Goal: Communication & Community: Answer question/provide support

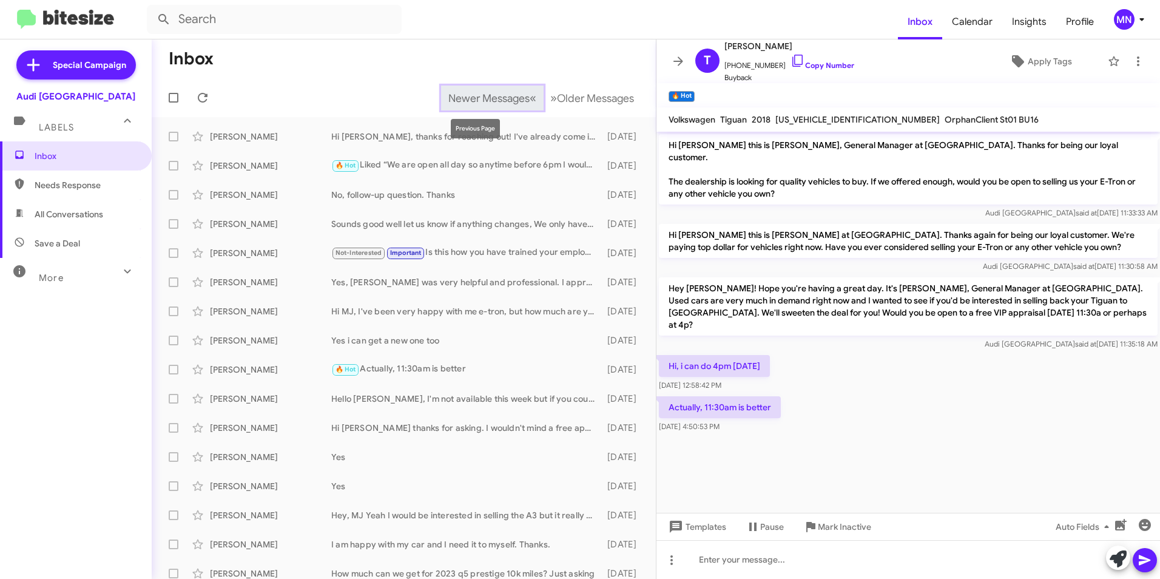
click at [448, 95] on span "Newer Messages" at bounding box center [488, 98] width 81 height 13
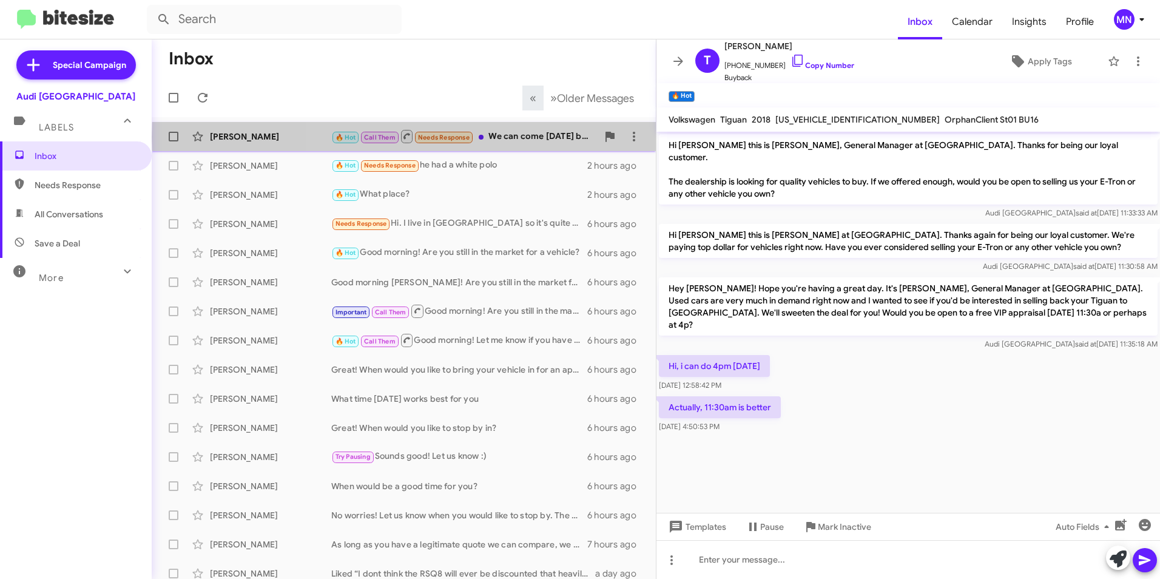
click at [505, 136] on div "🔥 Hot Call Them Needs Response We can come [DATE] but what's changed? Lates lea…" at bounding box center [464, 136] width 266 height 15
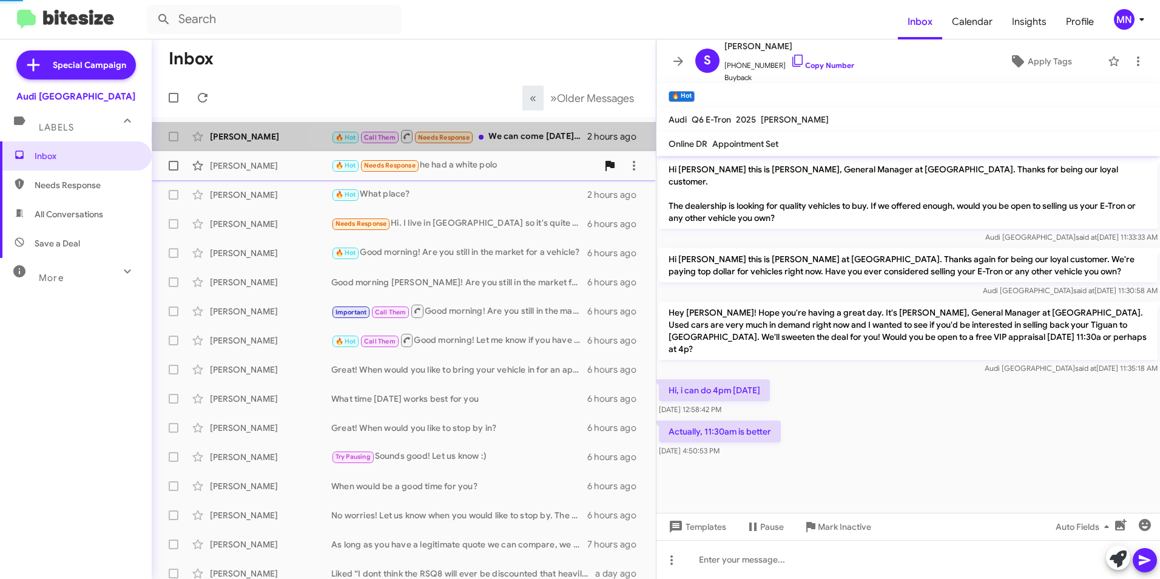
scroll to position [777, 0]
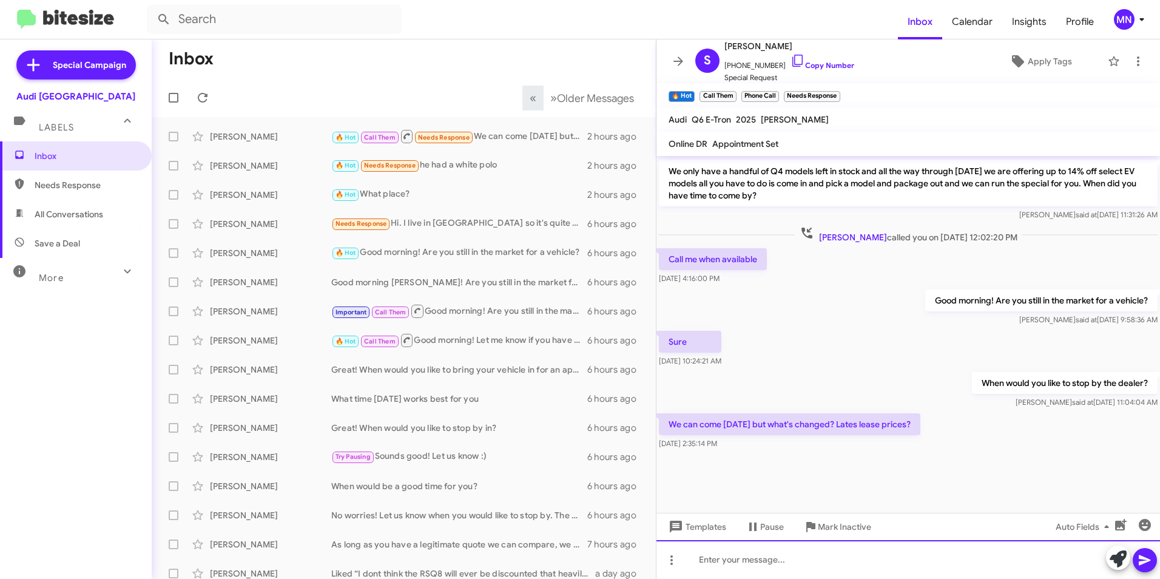
click at [875, 555] on div at bounding box center [907, 559] width 503 height 39
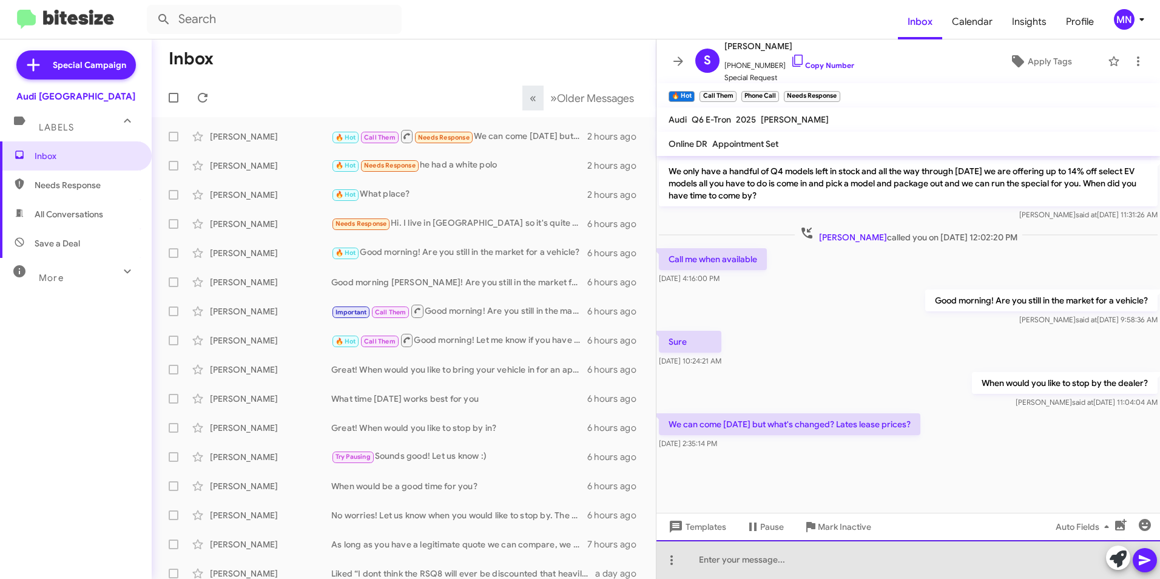
click at [871, 553] on div at bounding box center [907, 559] width 503 height 39
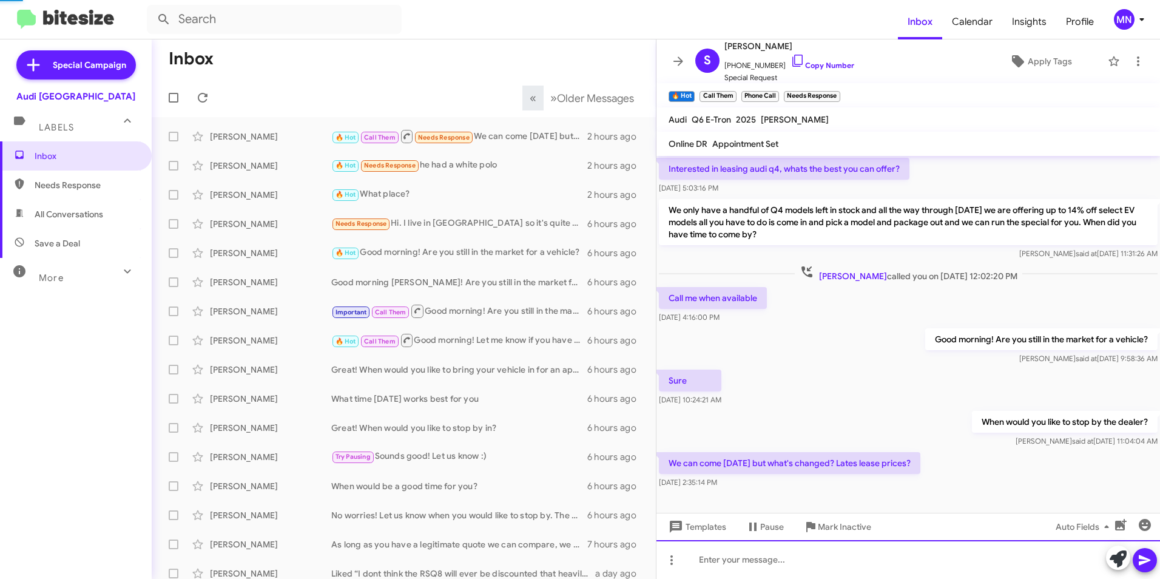
scroll to position [894, 0]
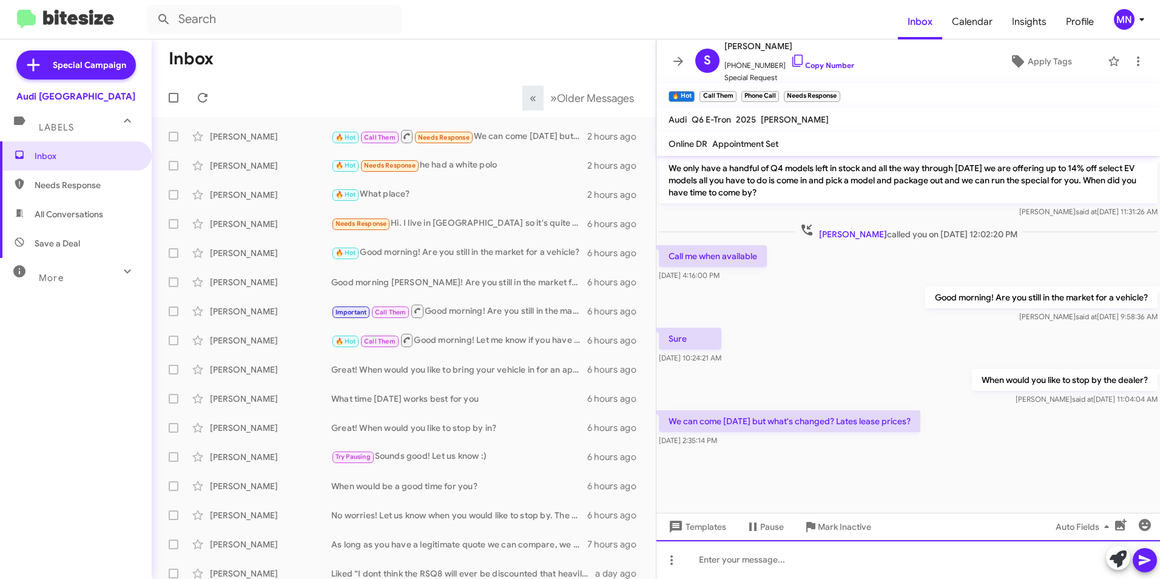
click at [830, 548] on div at bounding box center [907, 559] width 503 height 39
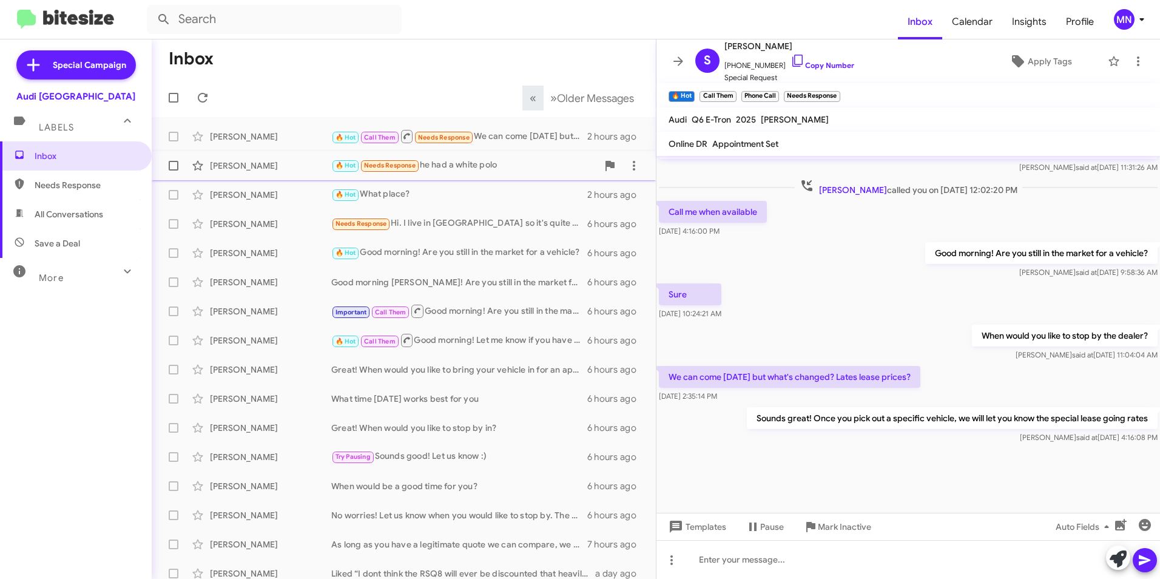
click at [523, 168] on div "🔥 Hot Needs Response he had a white polo" at bounding box center [464, 165] width 266 height 14
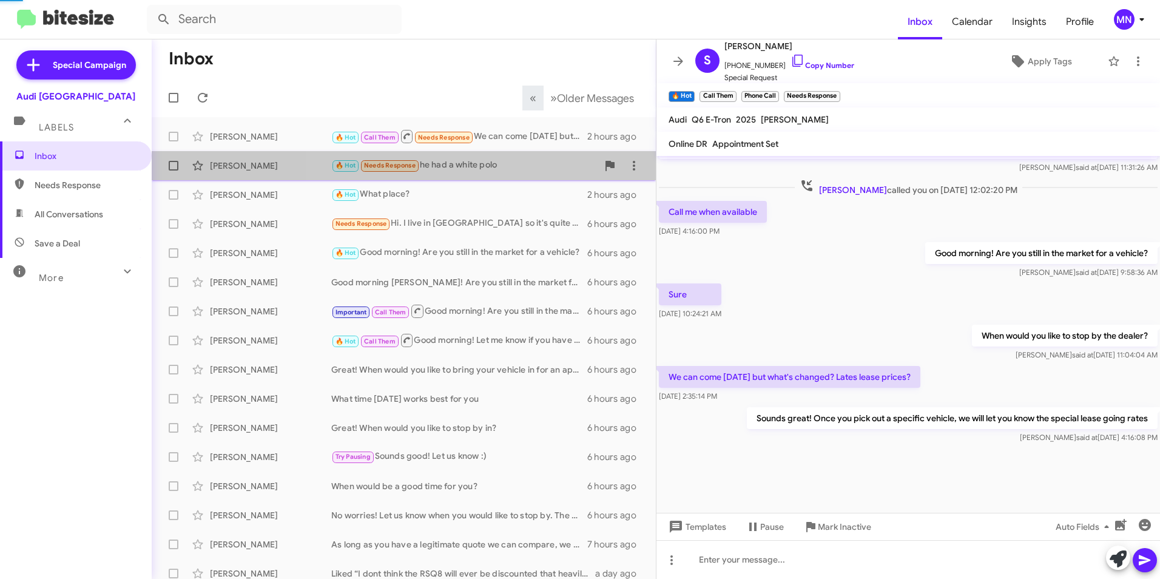
scroll to position [110, 0]
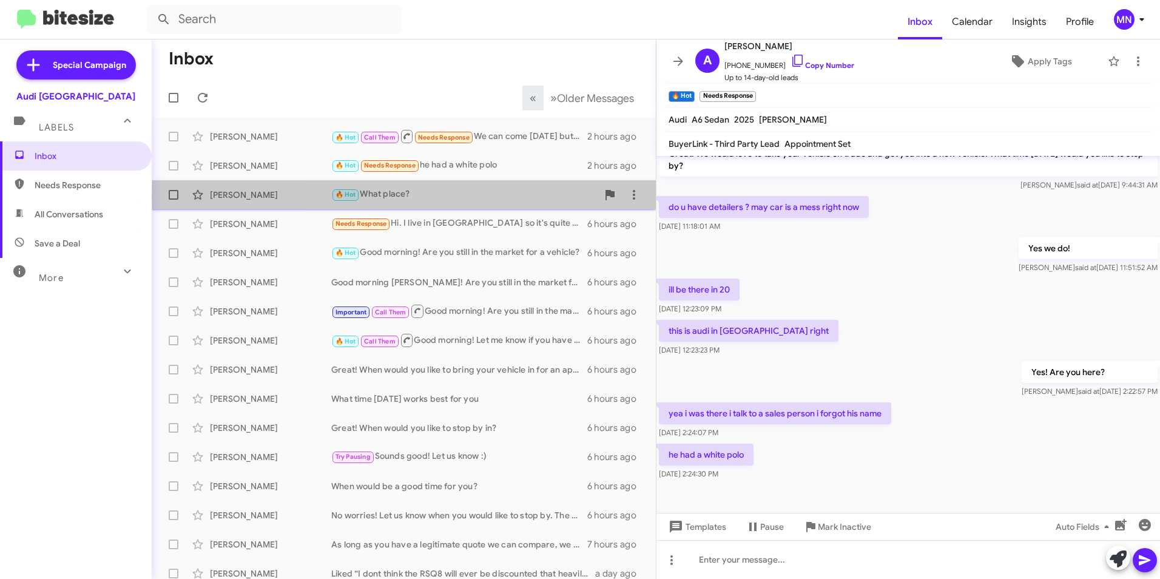
click at [525, 195] on div "🔥 Hot What place?" at bounding box center [464, 194] width 266 height 14
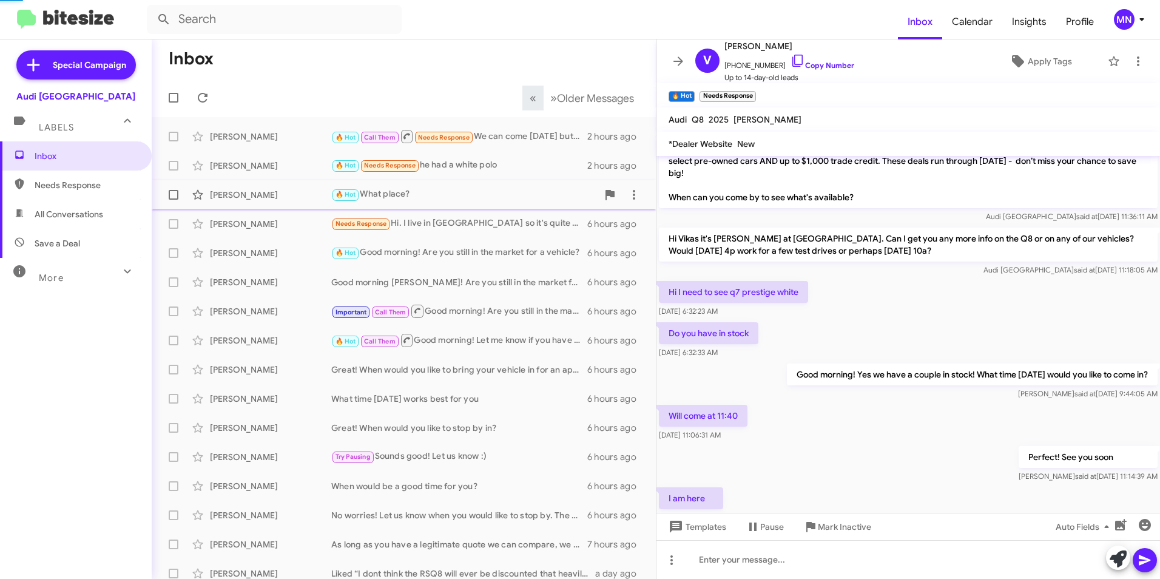
scroll to position [316, 0]
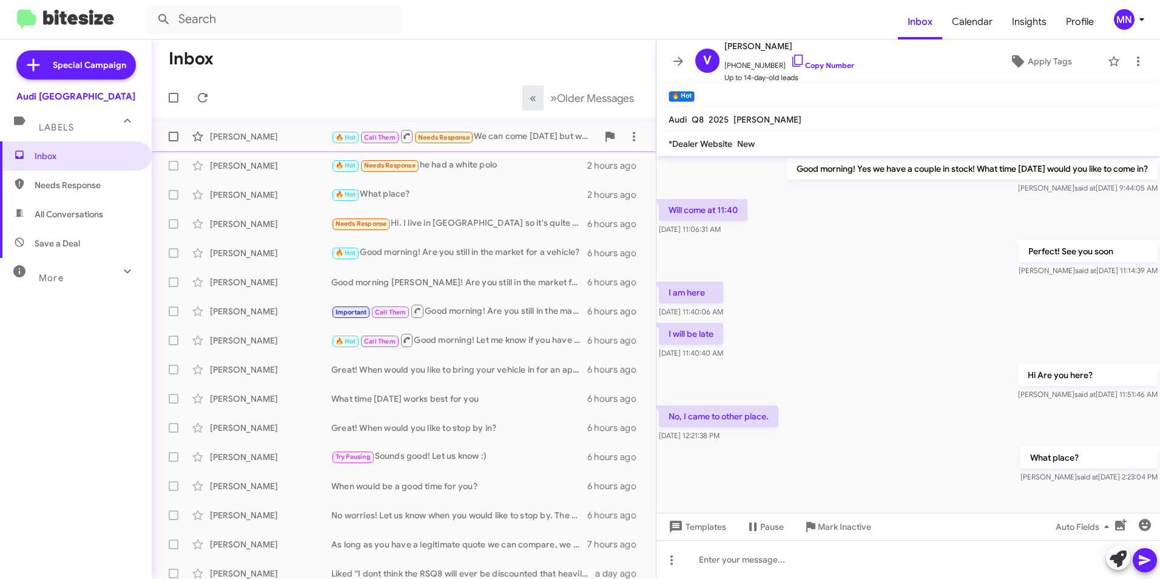
click at [534, 138] on div "🔥 Hot Call Them Needs Response We can come [DATE] but what's changed? Lates lea…" at bounding box center [464, 136] width 266 height 15
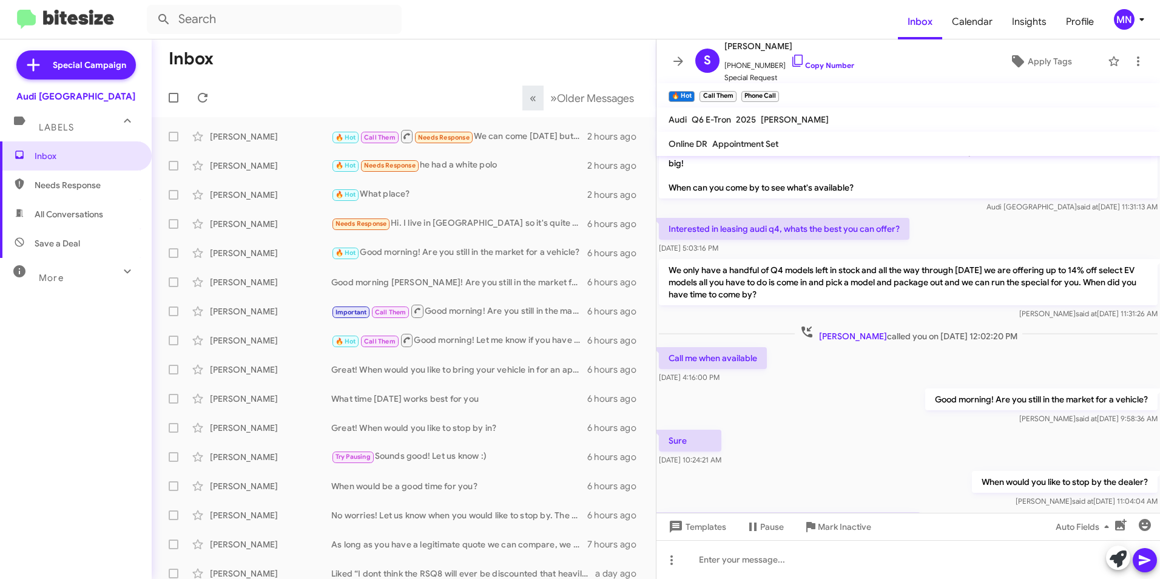
scroll to position [656, 0]
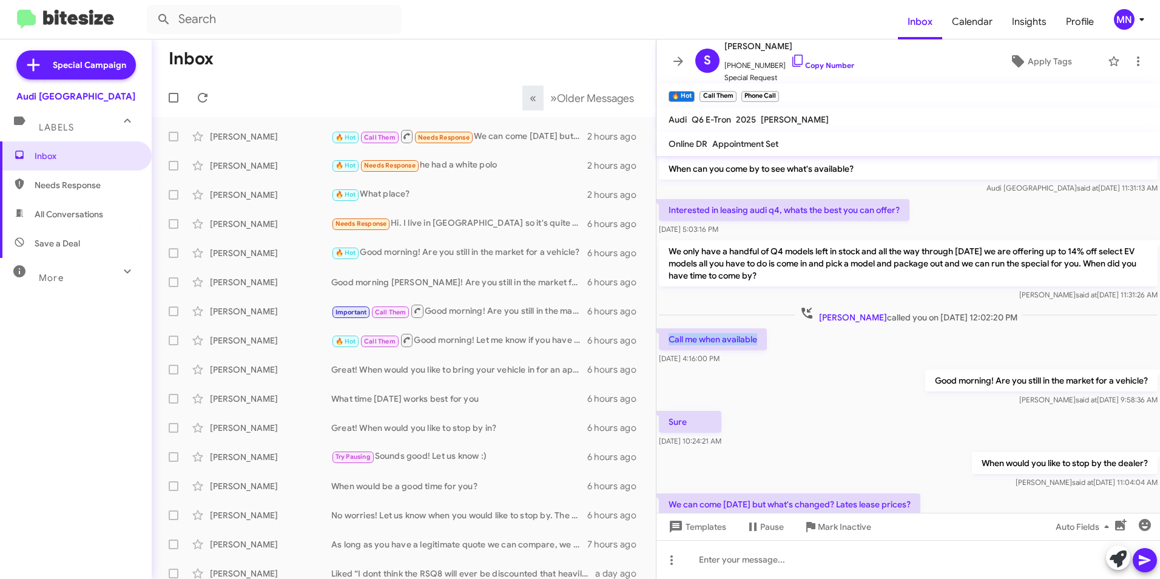
drag, startPoint x: 760, startPoint y: 341, endPoint x: 669, endPoint y: 341, distance: 91.0
click at [669, 341] on p "Call me when available" at bounding box center [713, 339] width 108 height 22
drag, startPoint x: 669, startPoint y: 341, endPoint x: 870, endPoint y: 346, distance: 201.4
click at [873, 366] on div "Call me when available [DATE] 4:16:00 PM" at bounding box center [907, 346] width 503 height 41
click at [908, 319] on span "[PERSON_NAME] called you on [DATE] 12:02:20 PM" at bounding box center [908, 315] width 227 height 18
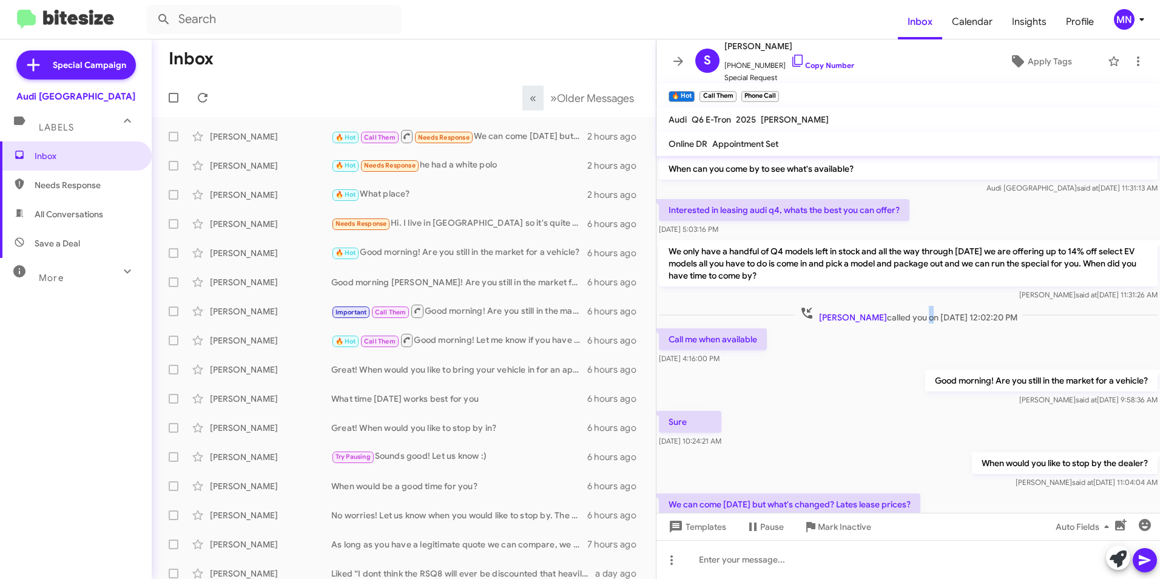
click at [908, 319] on span "[PERSON_NAME] called you on [DATE] 12:02:20 PM" at bounding box center [908, 315] width 227 height 18
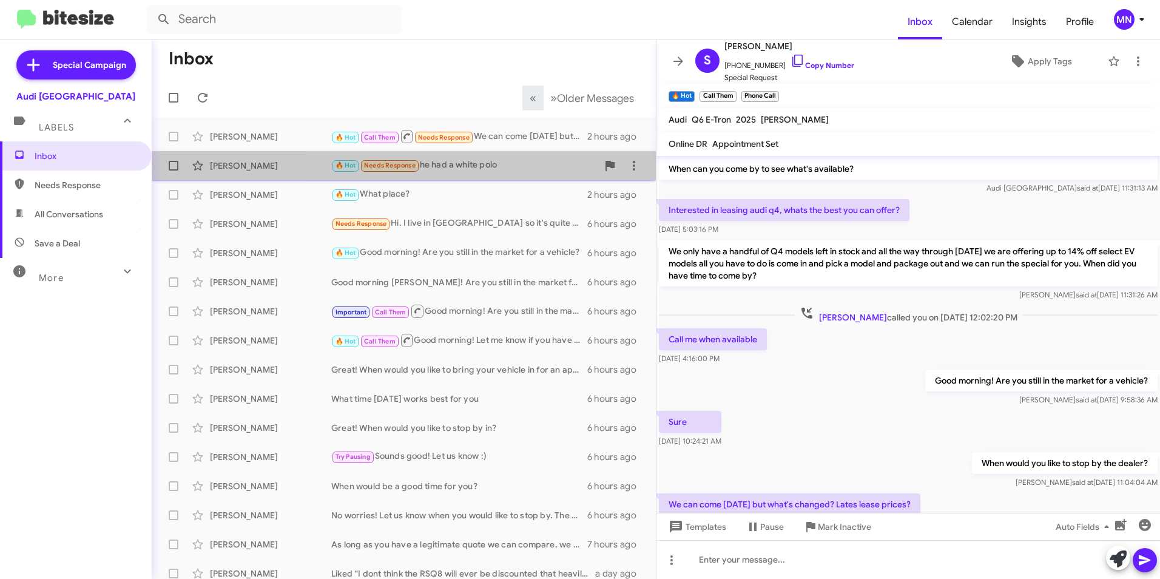
click at [534, 166] on div "🔥 Hot Needs Response he had a white polo" at bounding box center [464, 165] width 266 height 14
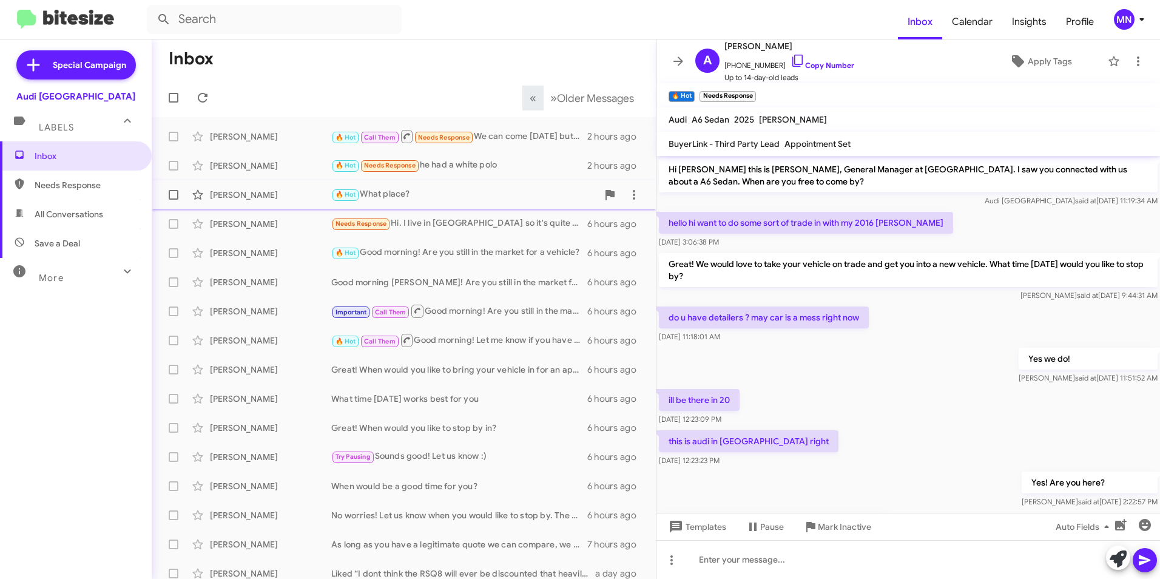
click at [454, 198] on div "🔥 Hot What place?" at bounding box center [464, 194] width 266 height 14
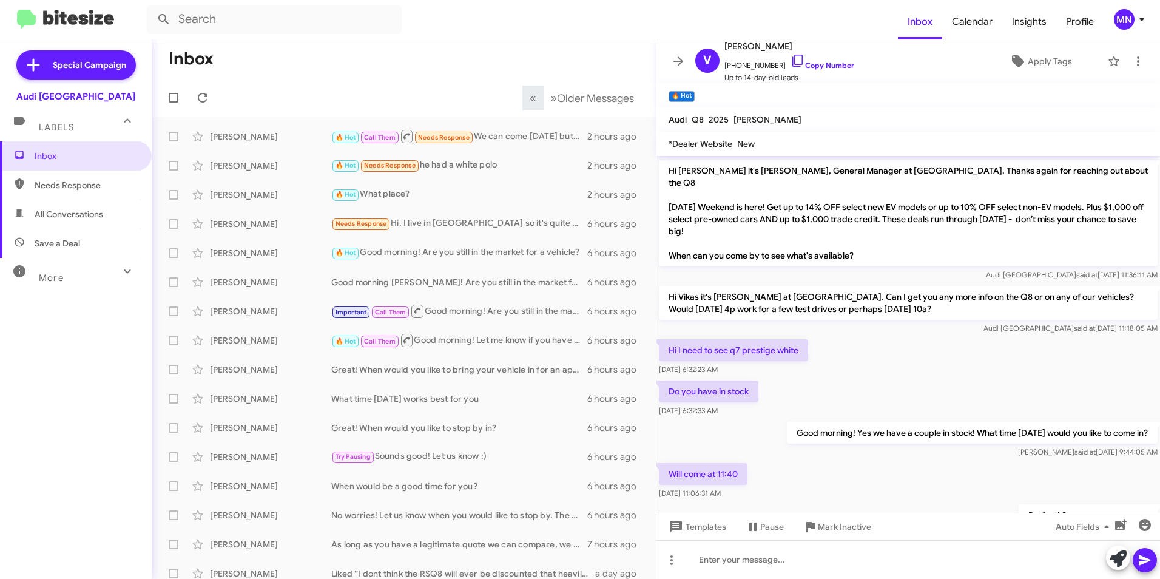
scroll to position [73, 0]
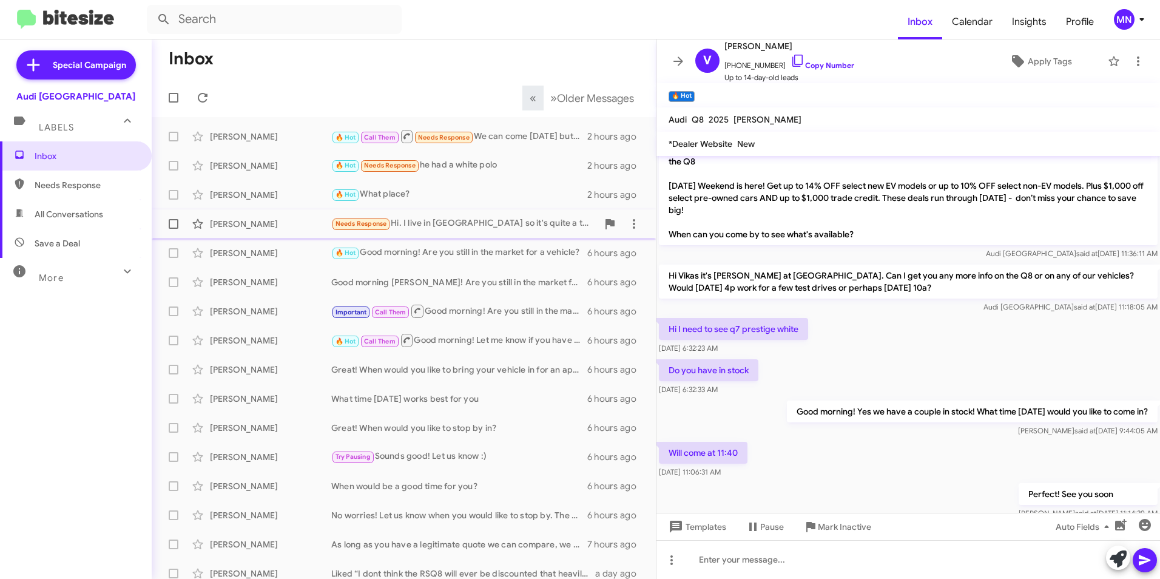
click at [493, 220] on div "Needs Response Hi. I live in [GEOGRAPHIC_DATA] so it's quite a trek for me to g…" at bounding box center [464, 224] width 266 height 14
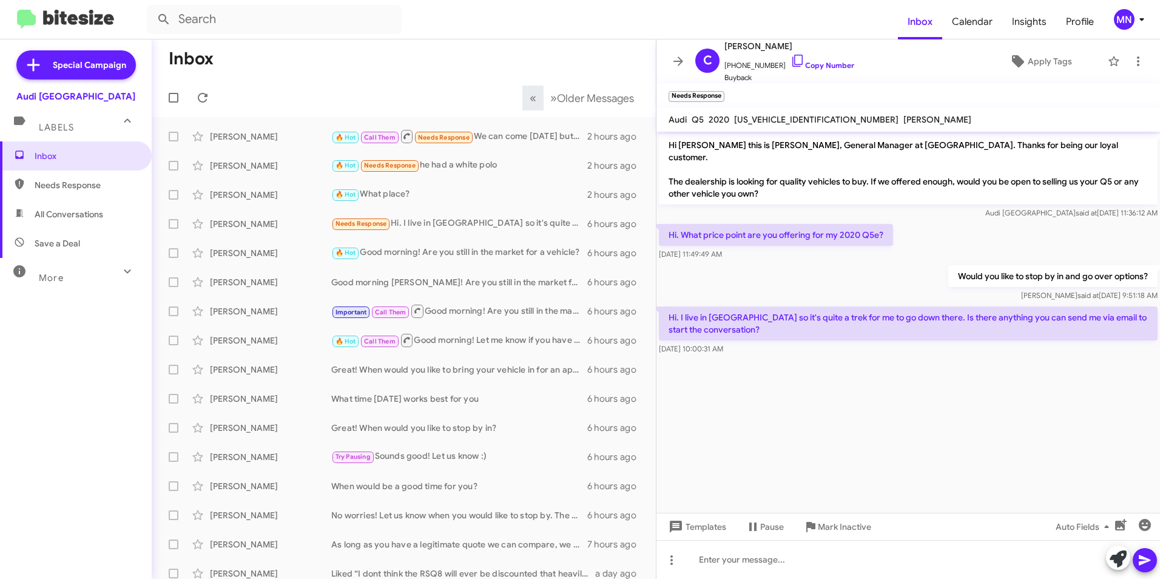
click at [795, 225] on p "Hi. What price point are you offering for my 2020 Q5e?" at bounding box center [776, 235] width 234 height 22
click at [526, 262] on div "[PERSON_NAME] 🔥 Hot Good morning! Are you still in the market for a vehicle? 6 …" at bounding box center [403, 253] width 485 height 24
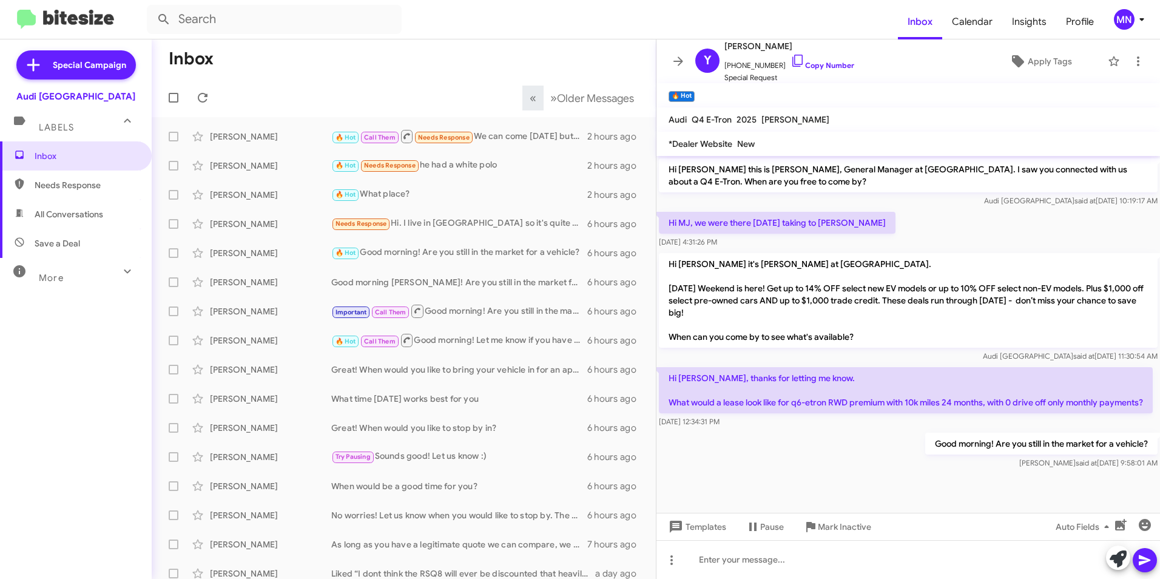
click at [721, 407] on p "Hi [PERSON_NAME], thanks for letting me know. What would a lease look like for …" at bounding box center [906, 390] width 494 height 46
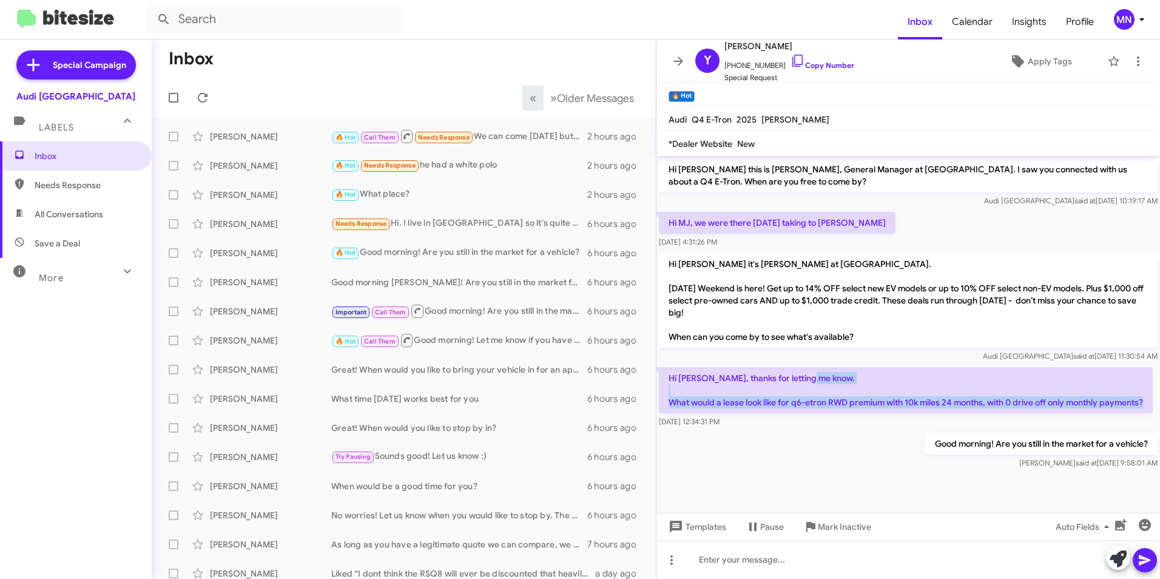
click at [721, 407] on p "Hi [PERSON_NAME], thanks for letting me know. What would a lease look like for …" at bounding box center [906, 390] width 494 height 46
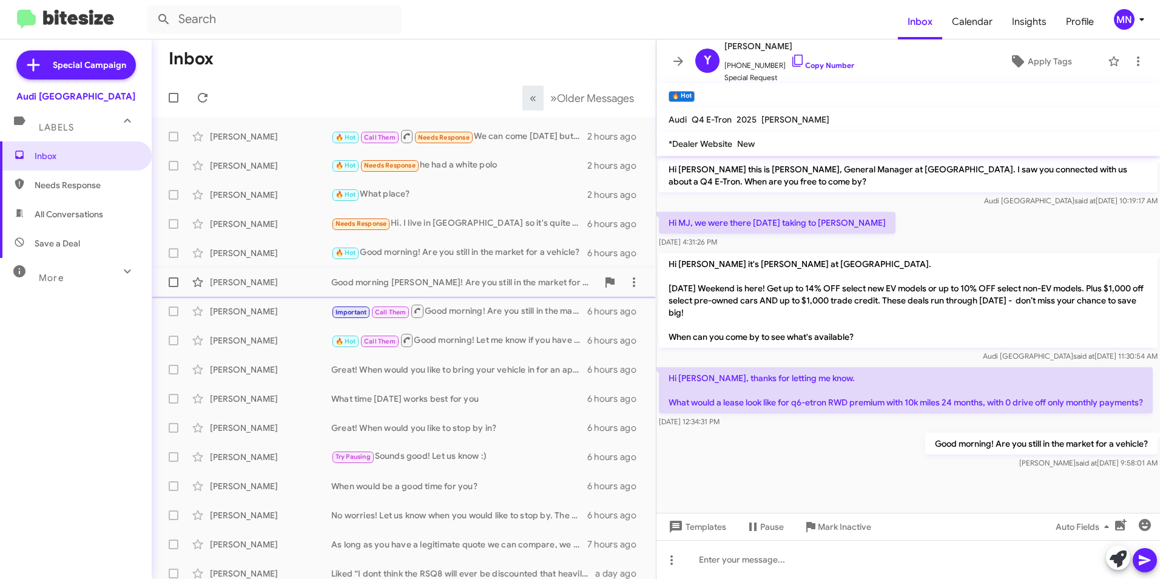
click at [474, 277] on div "Good morning [PERSON_NAME]! Are you still in the market for a new vehicle?" at bounding box center [464, 282] width 266 height 12
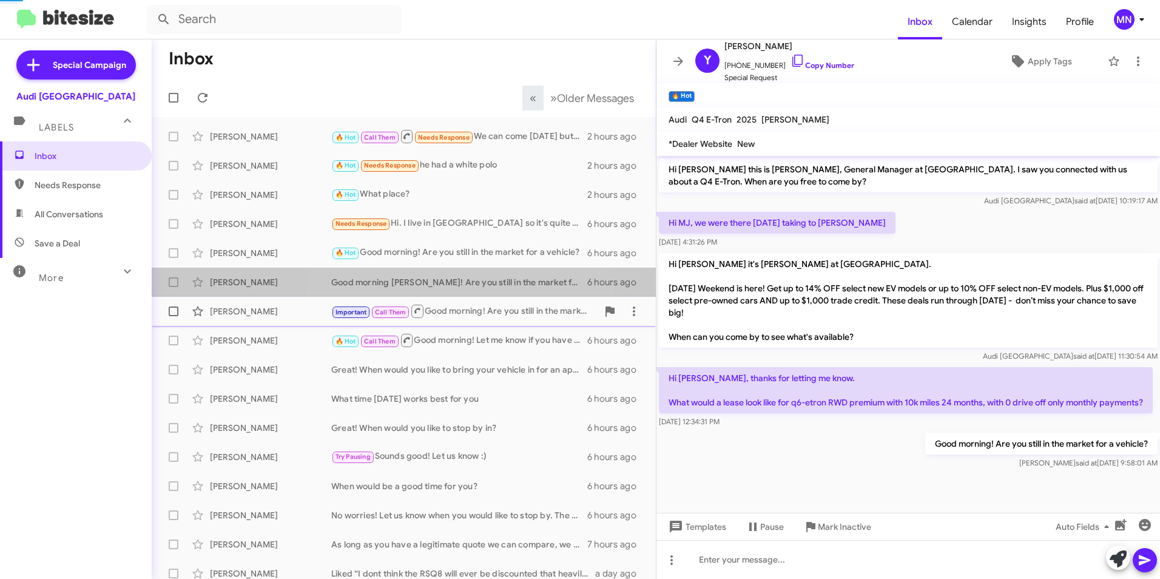
scroll to position [200, 0]
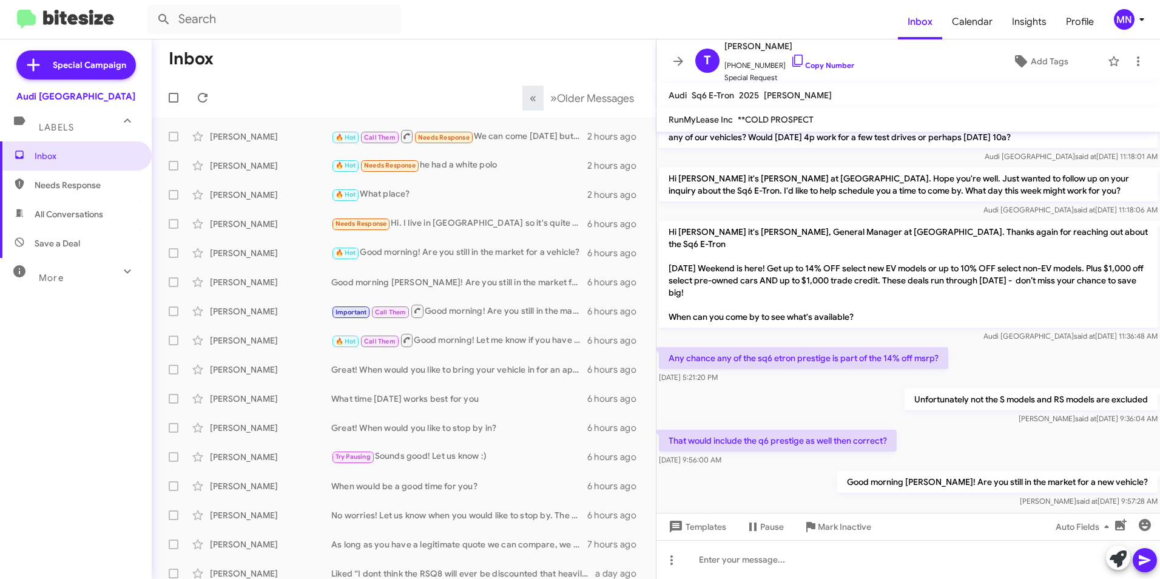
click at [776, 429] on p "That would include the q6 prestige as well then correct?" at bounding box center [778, 440] width 238 height 22
drag, startPoint x: 776, startPoint y: 417, endPoint x: 710, endPoint y: 438, distance: 68.9
click at [710, 455] on span "[DATE] 9:56:00 AM" at bounding box center [690, 459] width 62 height 9
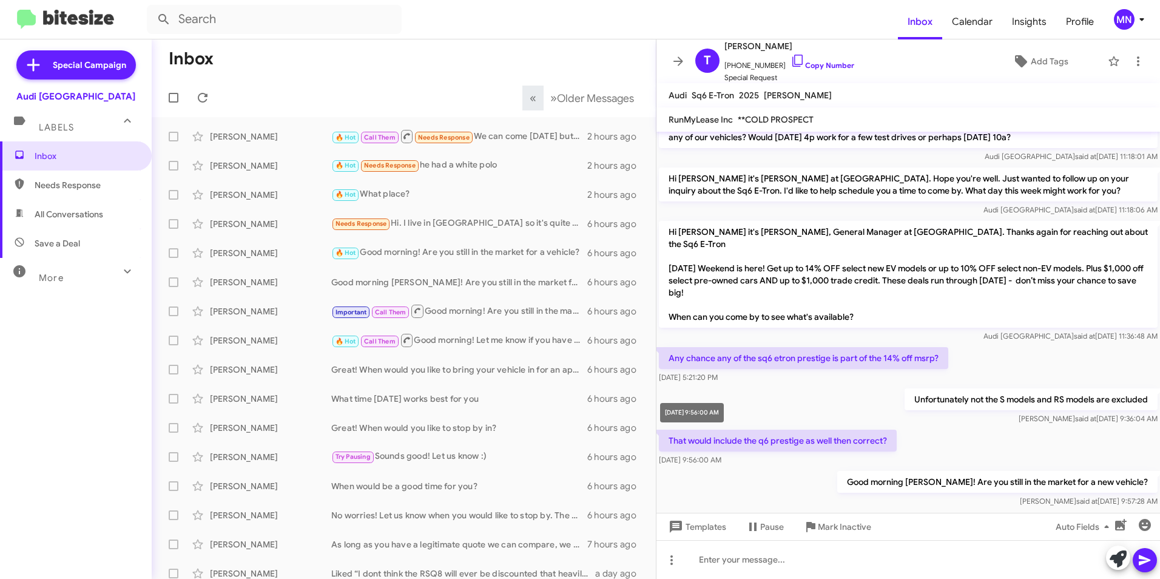
click at [710, 455] on span "[DATE] 9:56:00 AM" at bounding box center [690, 459] width 62 height 9
drag, startPoint x: 710, startPoint y: 438, endPoint x: 814, endPoint y: 448, distance: 104.2
click at [816, 468] on div "Good morning [PERSON_NAME]! Are you still in the market for a new vehicle? [PER…" at bounding box center [907, 488] width 503 height 41
click at [716, 429] on p "That would include the q6 prestige as well then correct?" at bounding box center [778, 440] width 238 height 22
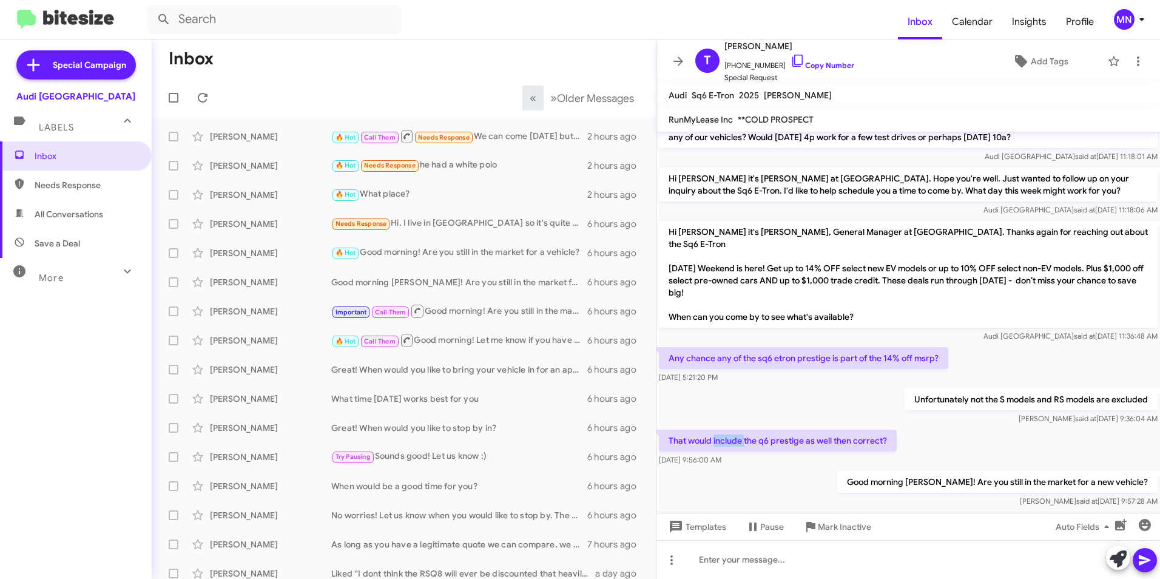
click at [716, 429] on p "That would include the q6 prestige as well then correct?" at bounding box center [778, 440] width 238 height 22
click at [533, 304] on div "Important Call Them Good morning! Are you still in the market?" at bounding box center [464, 310] width 266 height 15
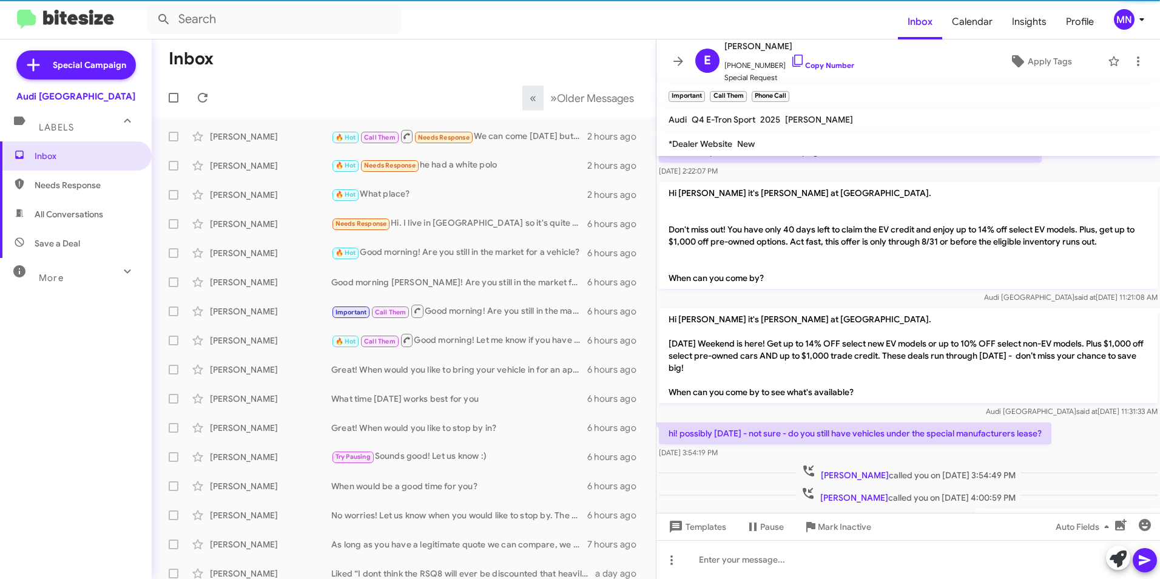
scroll to position [862, 0]
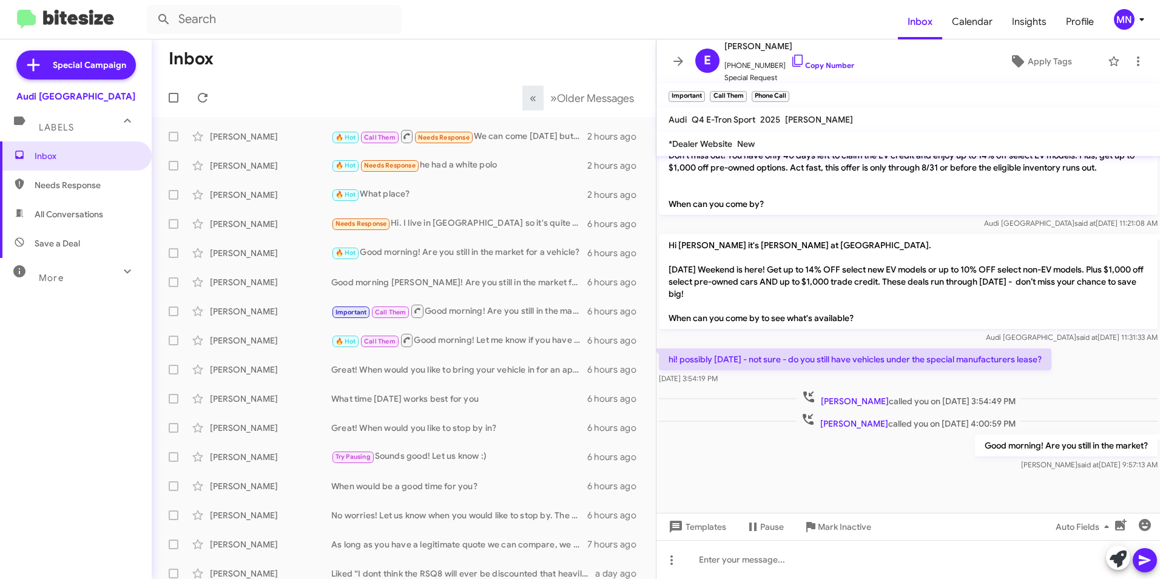
click at [858, 395] on span "[PERSON_NAME]" at bounding box center [855, 400] width 68 height 11
click at [866, 412] on span "[PERSON_NAME] called you on [DATE] 4:00:59 PM" at bounding box center [908, 421] width 224 height 18
click at [446, 340] on div "🔥 Hot Call Them Good morning! Let me know if you have any questions" at bounding box center [464, 339] width 266 height 15
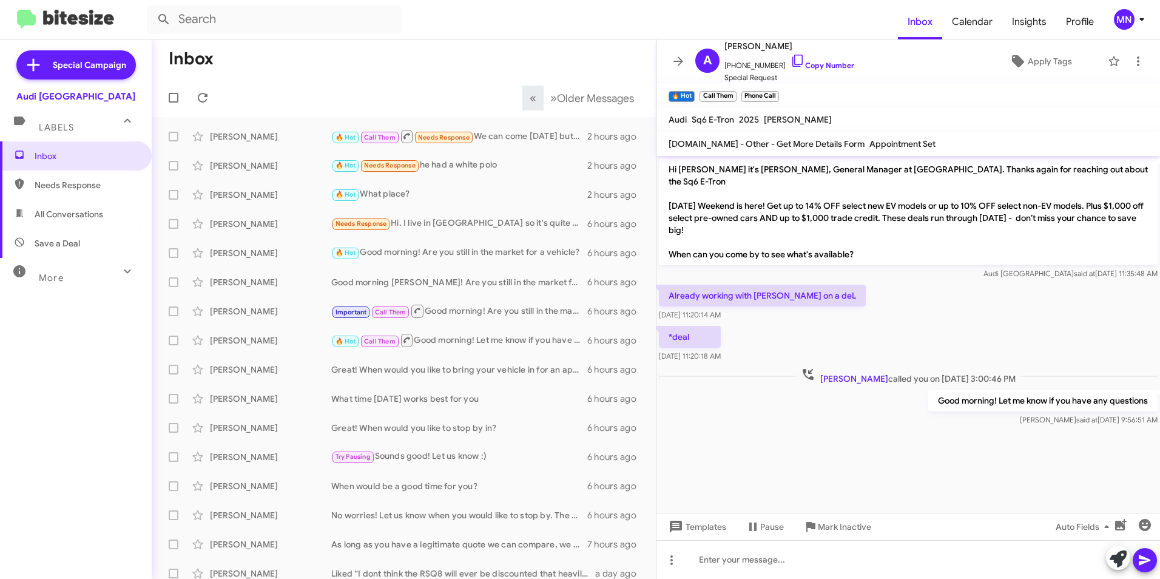
click at [686, 326] on p "*deal" at bounding box center [690, 337] width 62 height 22
click at [484, 366] on div "Great! When would you like to bring your vehicle in for an appraisal?" at bounding box center [464, 369] width 266 height 12
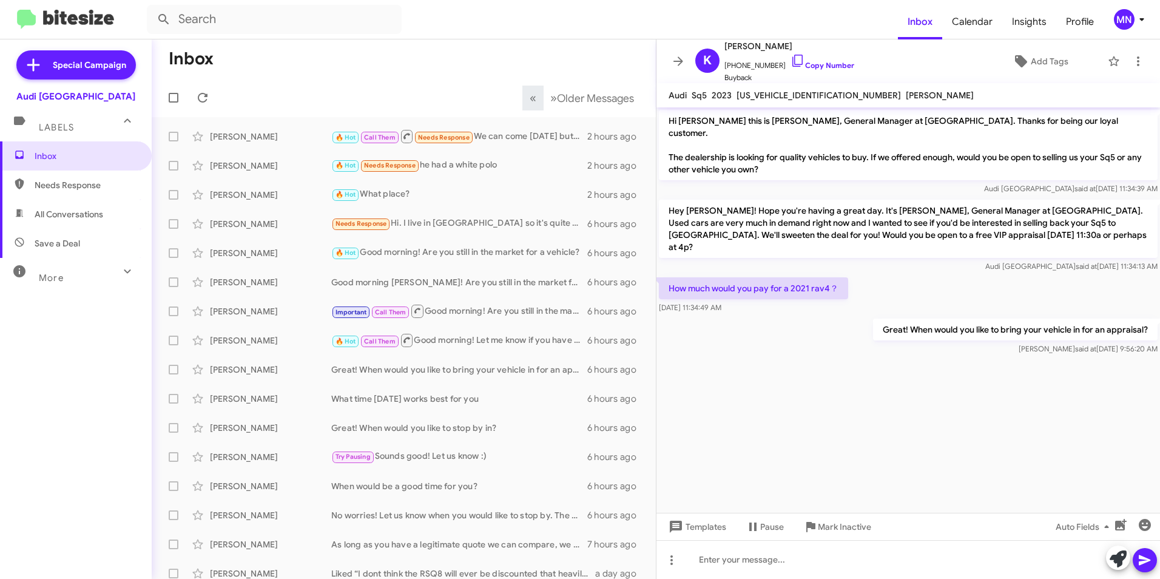
click at [771, 277] on p "How much would you pay for a 2021 rav4？" at bounding box center [753, 288] width 189 height 22
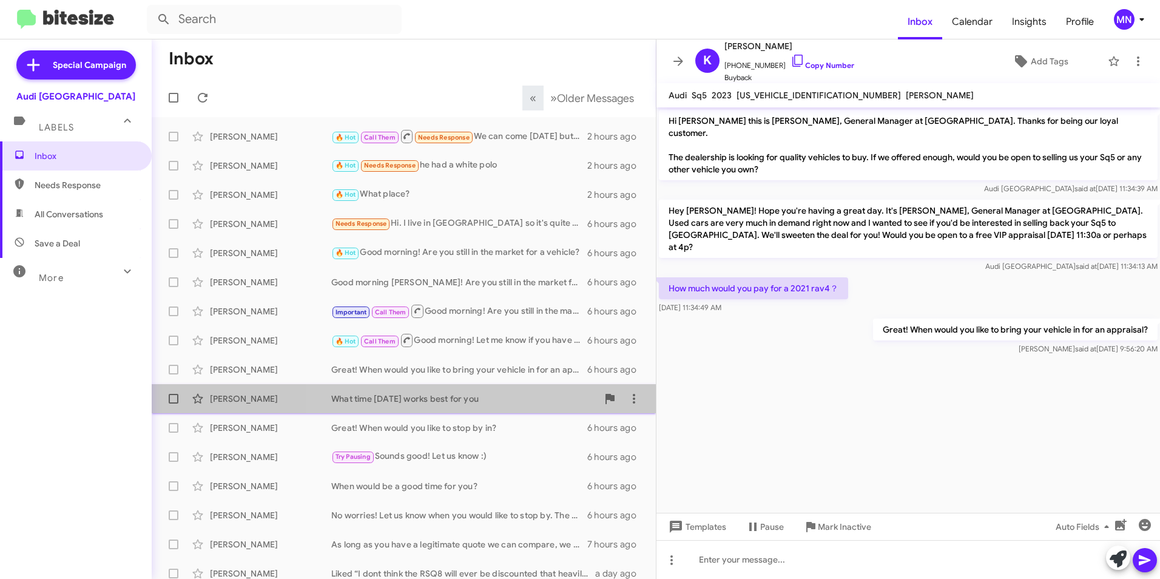
click at [531, 396] on div "What time [DATE] works best for you" at bounding box center [464, 398] width 266 height 12
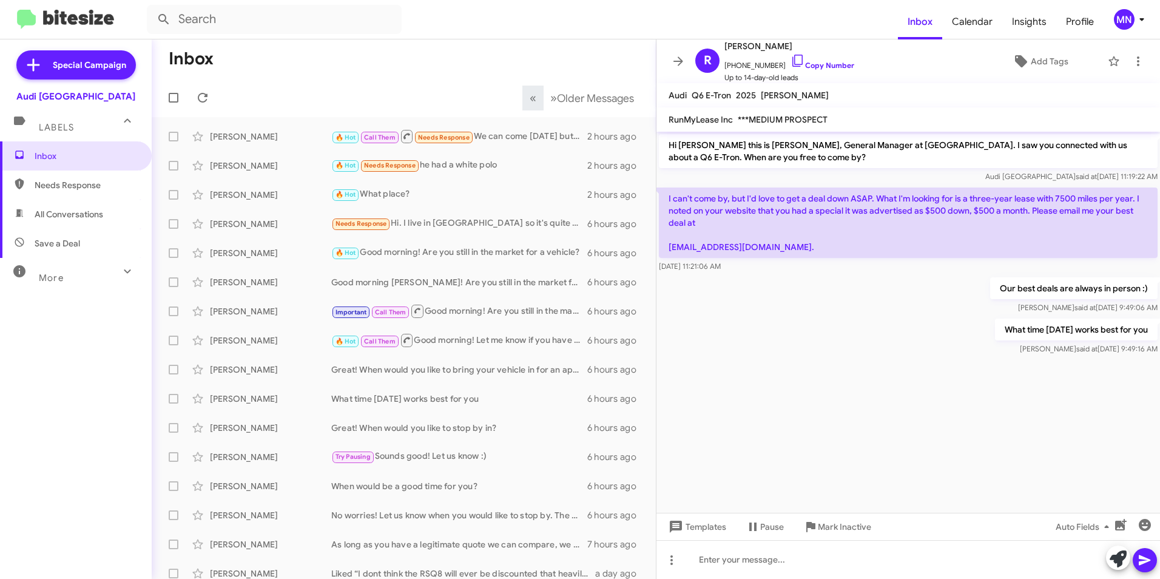
click at [780, 201] on p "I can't come by, but I'd love to get a deal down ASAP. What I'm looking for is …" at bounding box center [908, 222] width 499 height 70
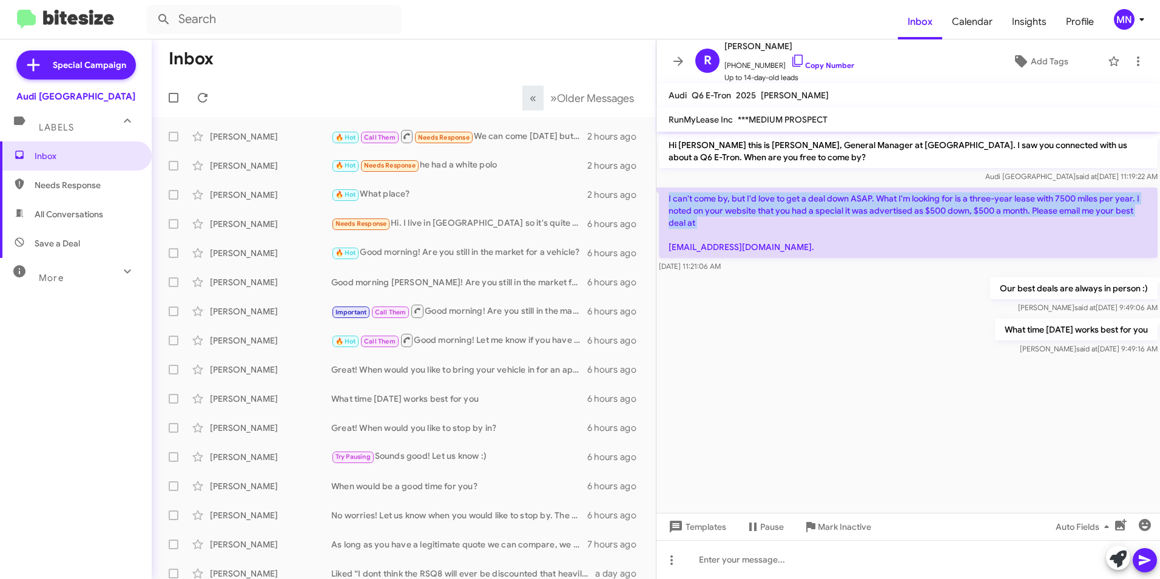
click at [780, 201] on p "I can't come by, but I'd love to get a deal down ASAP. What I'm looking for is …" at bounding box center [908, 222] width 499 height 70
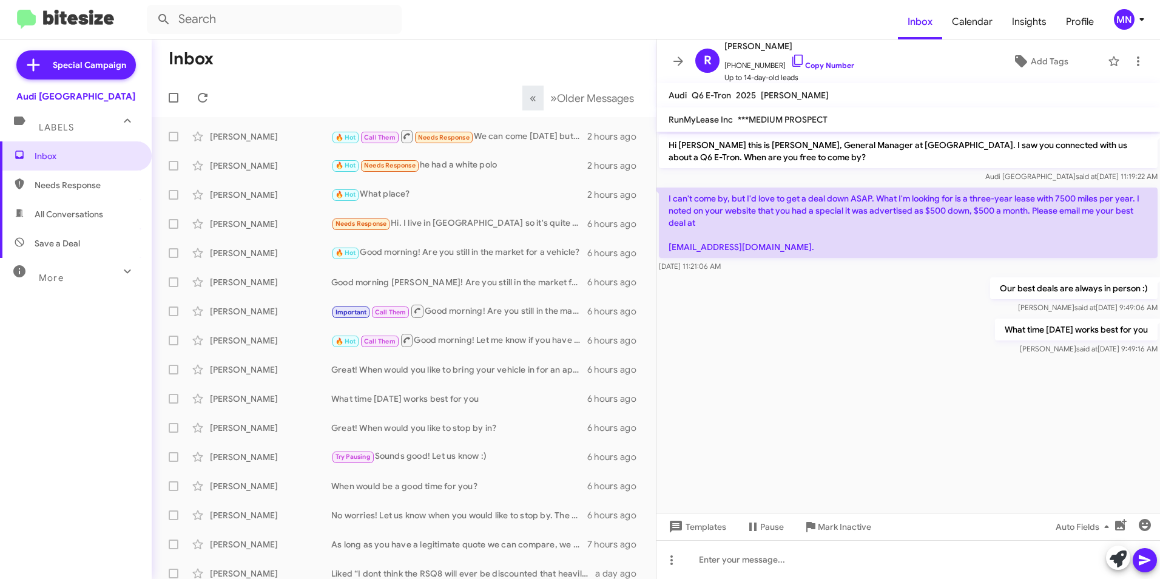
drag, startPoint x: 780, startPoint y: 201, endPoint x: 744, endPoint y: 253, distance: 63.1
click at [744, 253] on p "I can't come by, but I'd love to get a deal down ASAP. What I'm looking for is …" at bounding box center [908, 222] width 499 height 70
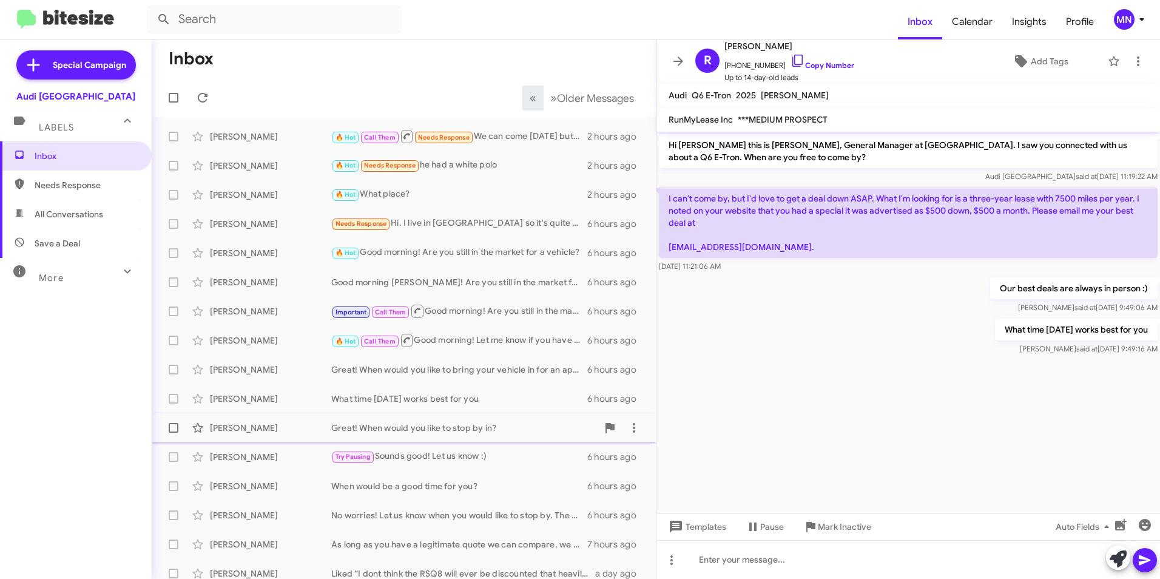
click at [441, 429] on div "Great! When would you like to stop by in?" at bounding box center [464, 428] width 266 height 12
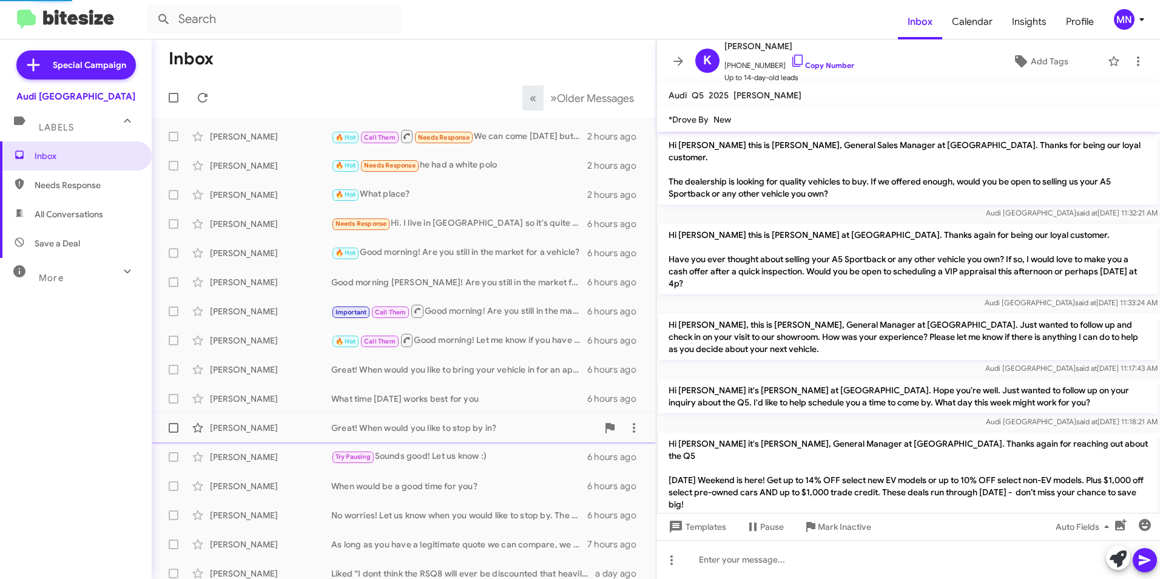
scroll to position [180, 0]
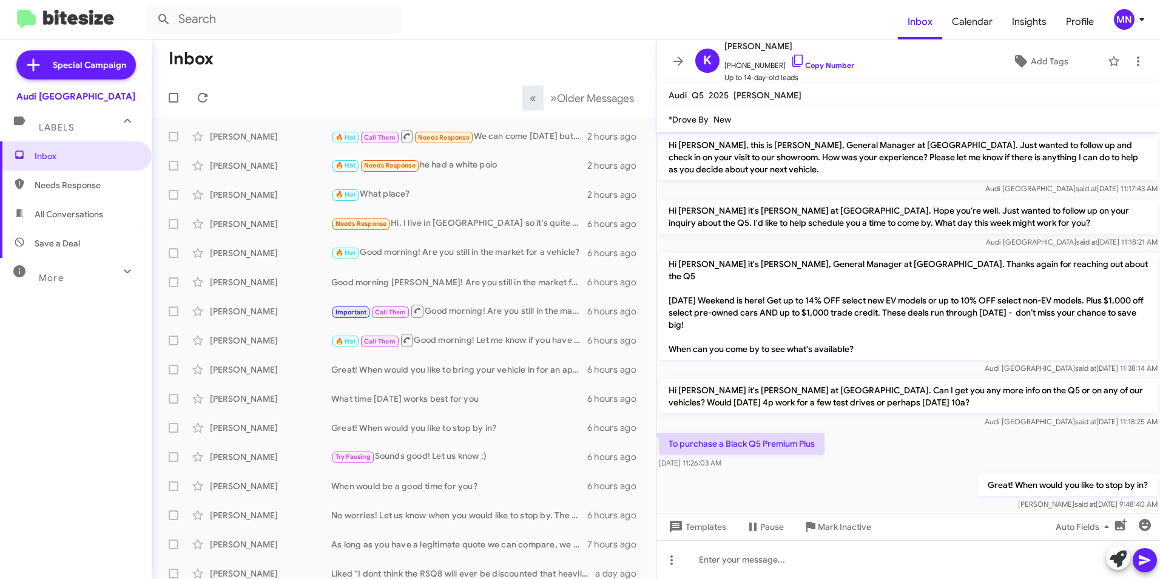
click at [718, 432] on p "To purchase a Black Q5 Premium Plus" at bounding box center [742, 443] width 166 height 22
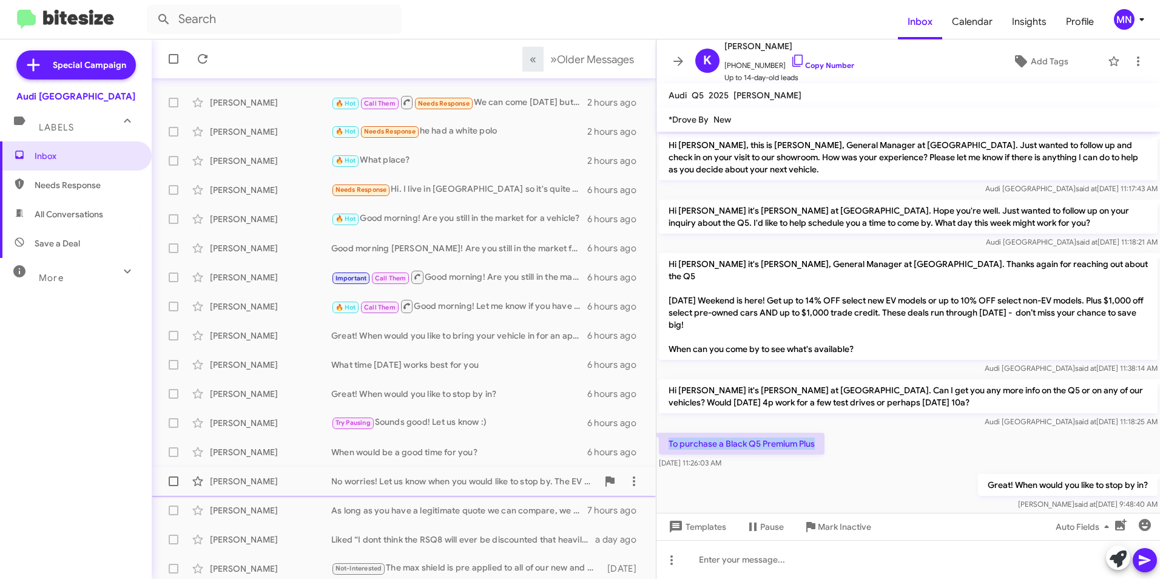
scroll to position [61, 0]
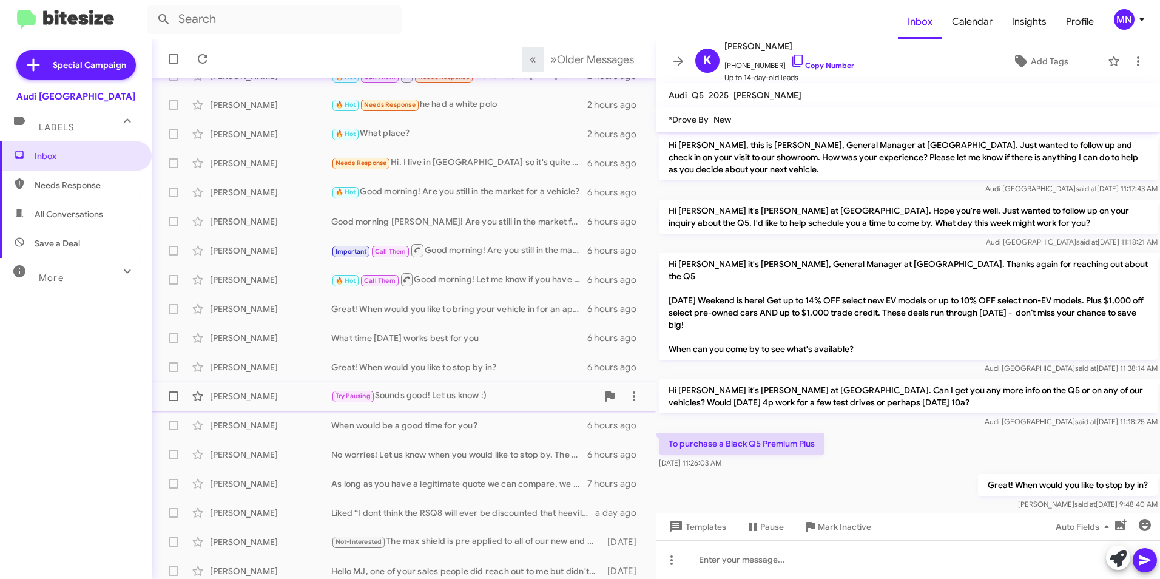
click at [502, 398] on div "Try Pausing Sounds good! Let us know :)" at bounding box center [464, 396] width 266 height 14
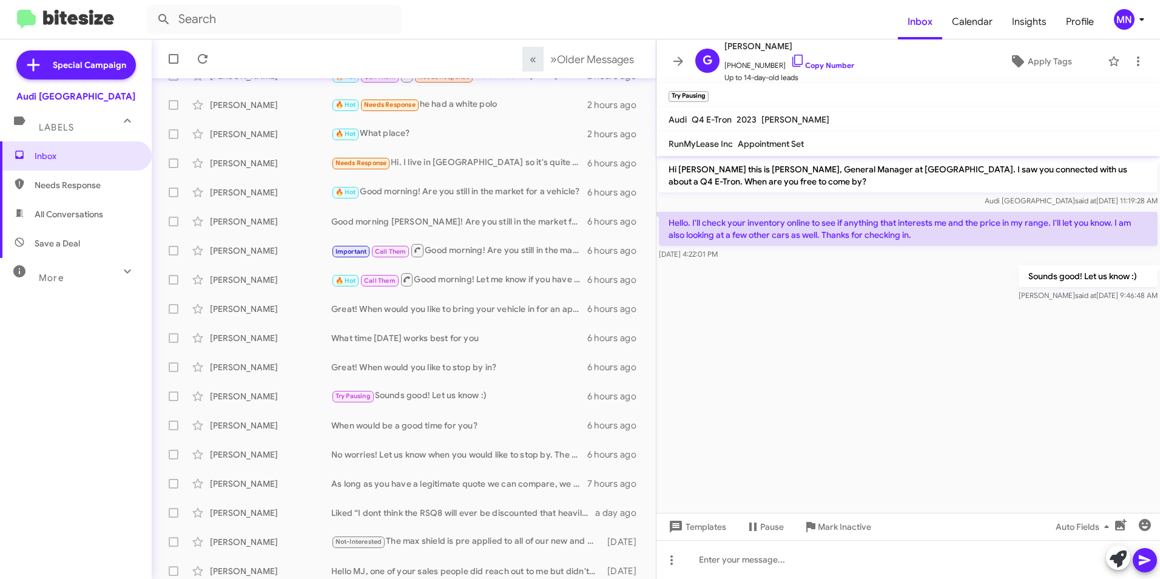
click at [880, 225] on p "Hello. I'll check your inventory online to see if anything that interests me an…" at bounding box center [908, 229] width 499 height 34
click at [435, 456] on div "No worries! Let us know when you would like to stop by. The EV credit does end …" at bounding box center [464, 454] width 266 height 12
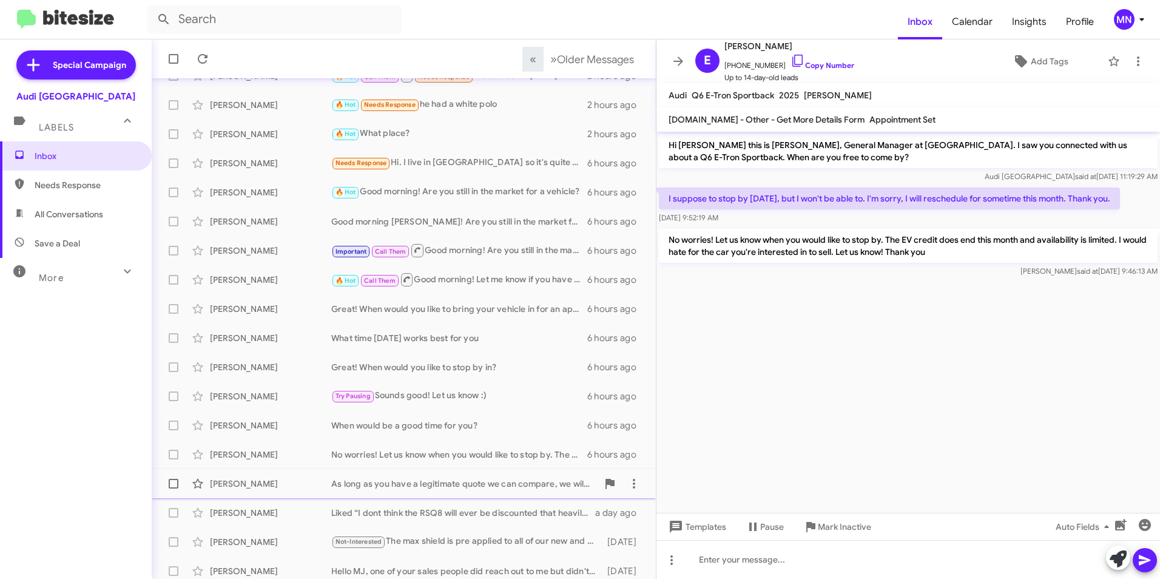
click at [469, 486] on div "As long as you have a legitimate quote we can compare, we will beat it and save…" at bounding box center [464, 483] width 266 height 12
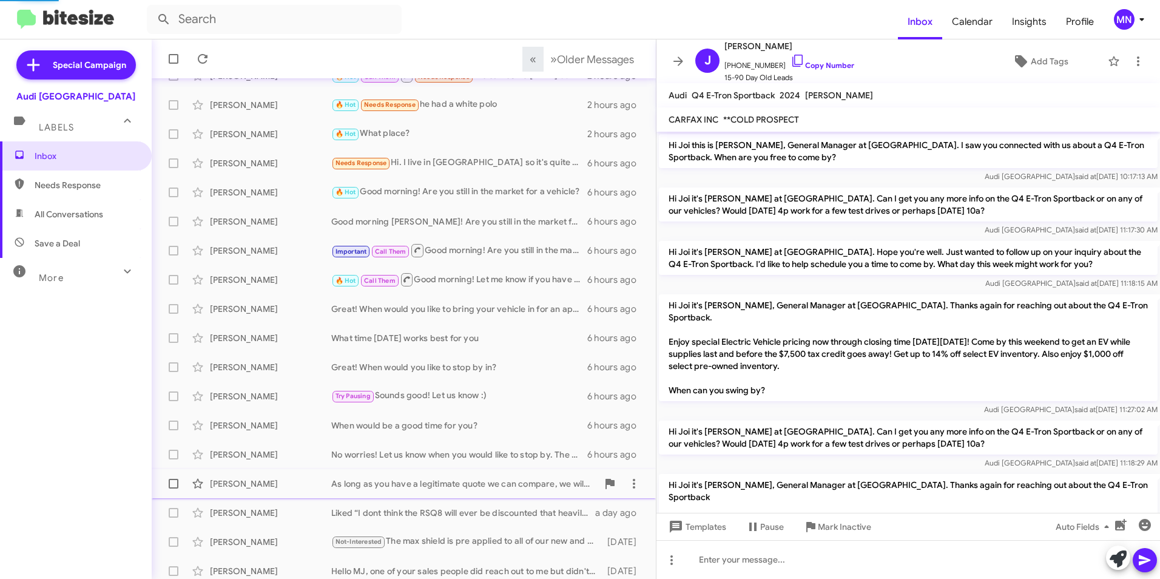
scroll to position [292, 0]
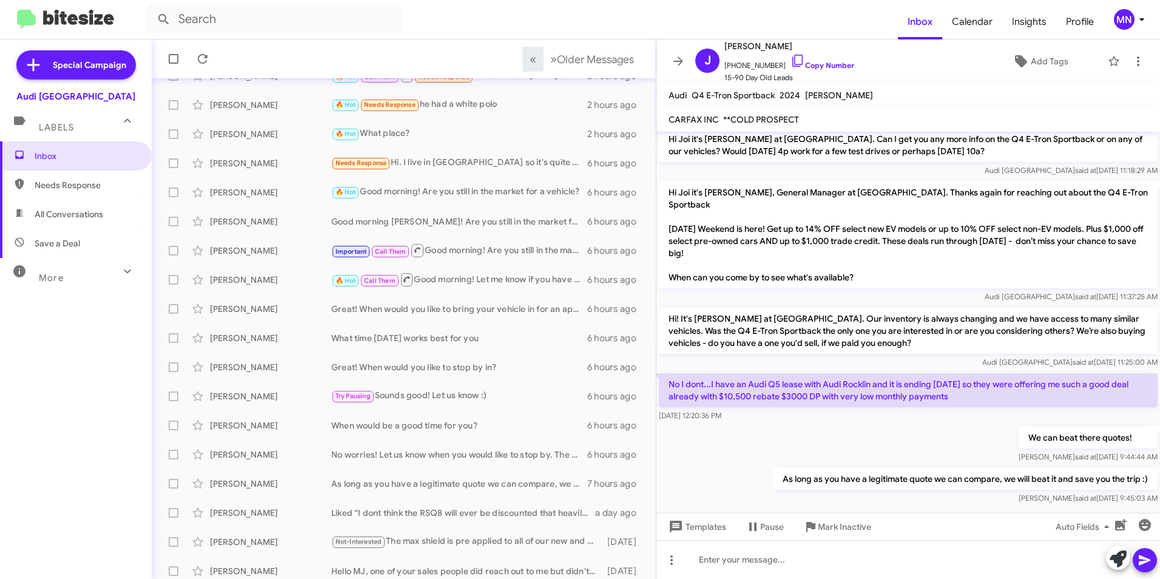
click at [795, 374] on p "No I dont...I have an Audi Q5 lease with Audi Rocklin and it is ending [DATE] s…" at bounding box center [908, 390] width 499 height 34
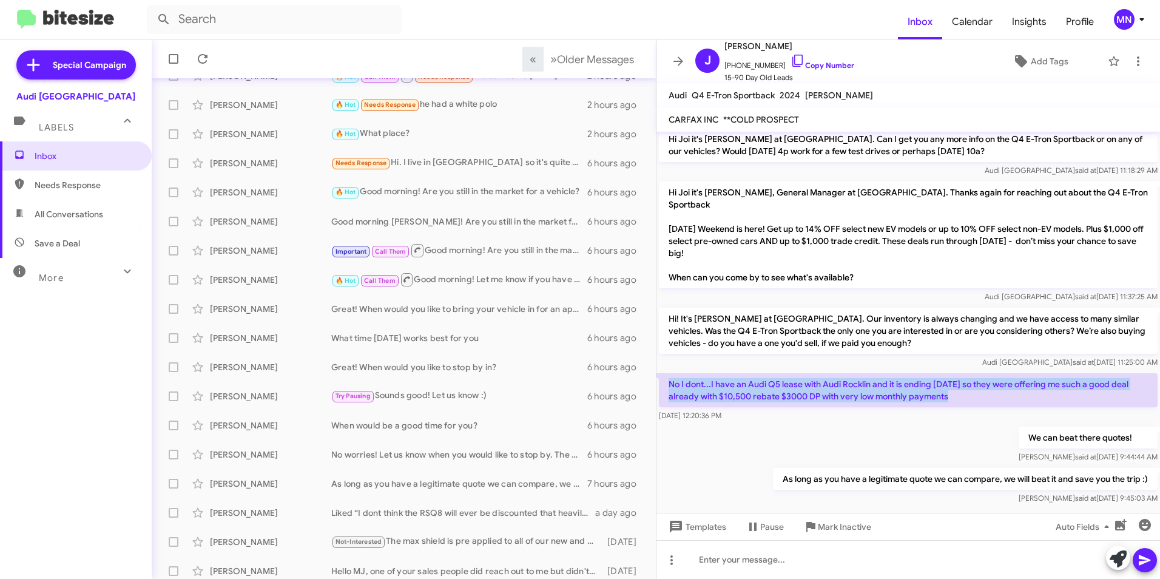
click at [795, 374] on p "No I dont...I have an Audi Q5 lease with Audi Rocklin and it is ending [DATE] s…" at bounding box center [908, 390] width 499 height 34
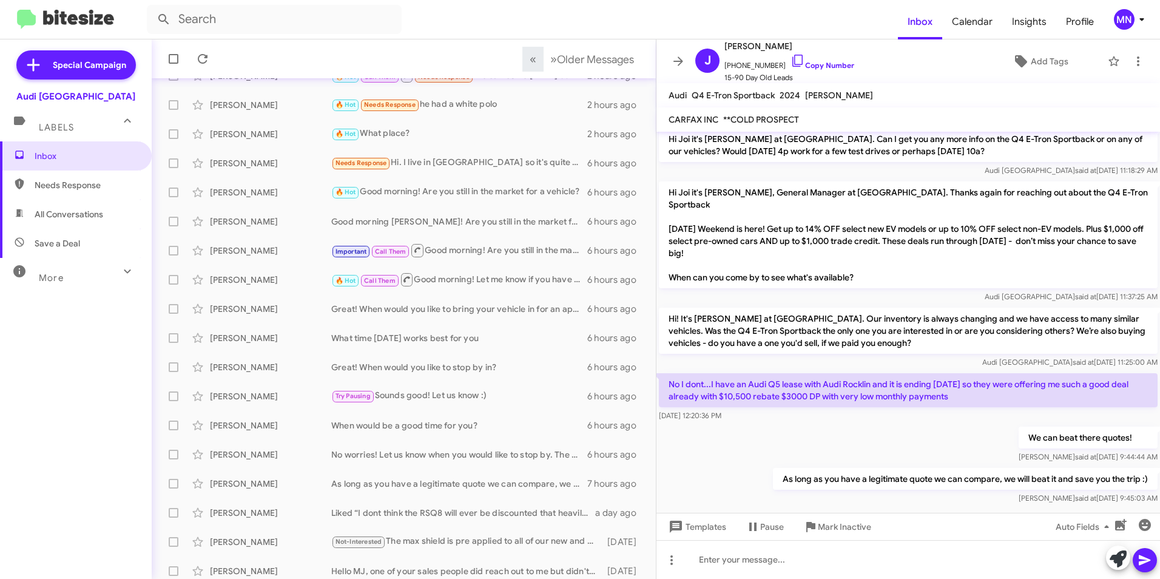
drag, startPoint x: 795, startPoint y: 374, endPoint x: 817, endPoint y: 417, distance: 48.6
click at [817, 424] on div "We can beat there quotes! [PERSON_NAME] said at [DATE] 9:44:44 AM" at bounding box center [907, 444] width 503 height 41
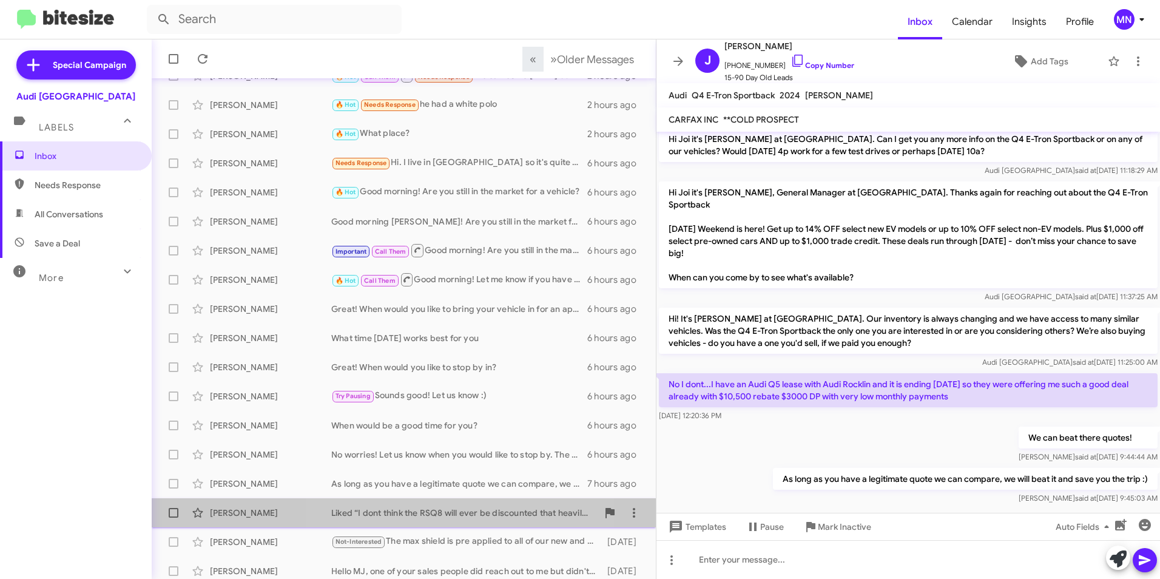
click at [440, 514] on div "Liked “I dont think the RSQ8 will ever be discounted that heavily but congrats …" at bounding box center [464, 512] width 266 height 12
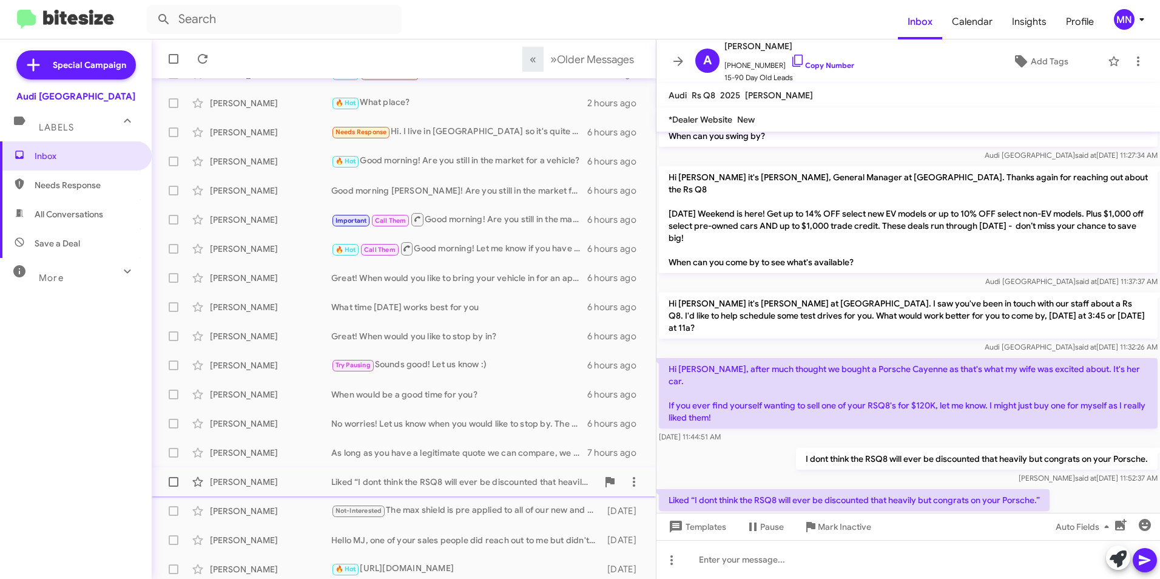
scroll to position [121, 0]
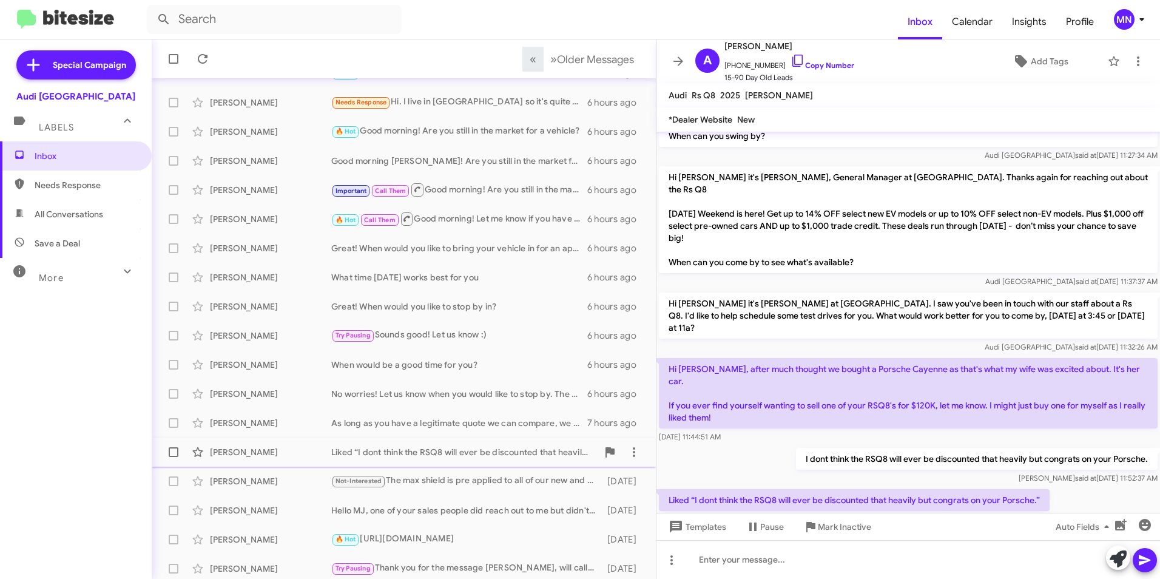
click at [455, 455] on div "Liked “I dont think the RSQ8 will ever be discounted that heavily but congrats …" at bounding box center [464, 452] width 266 height 12
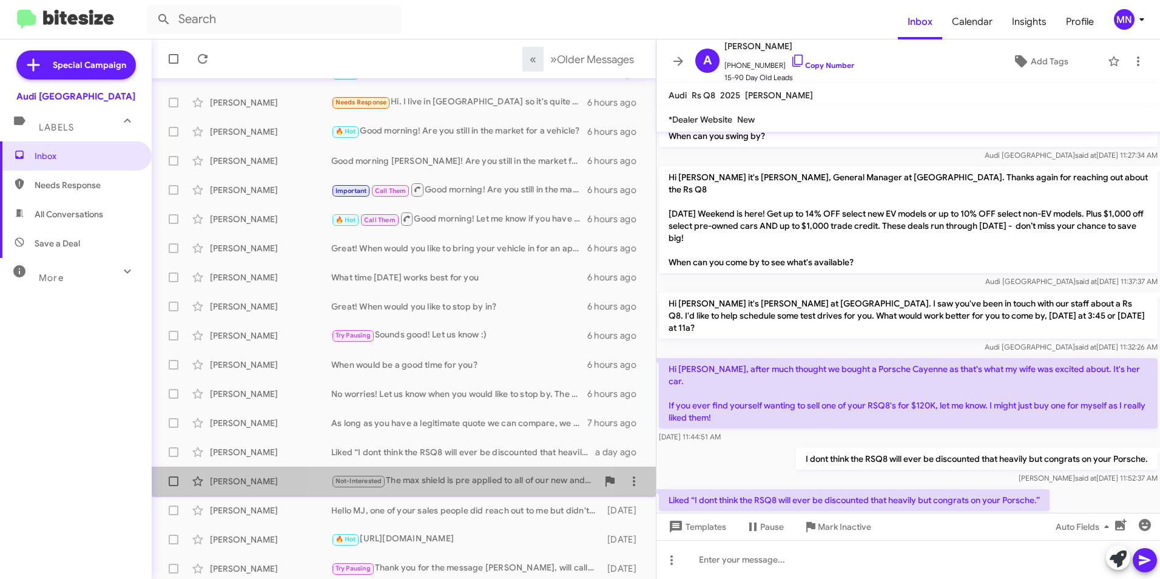
click at [444, 481] on div "Not-Interested The max shield is pre applied to all of our new and pre-owned ca…" at bounding box center [464, 481] width 266 height 14
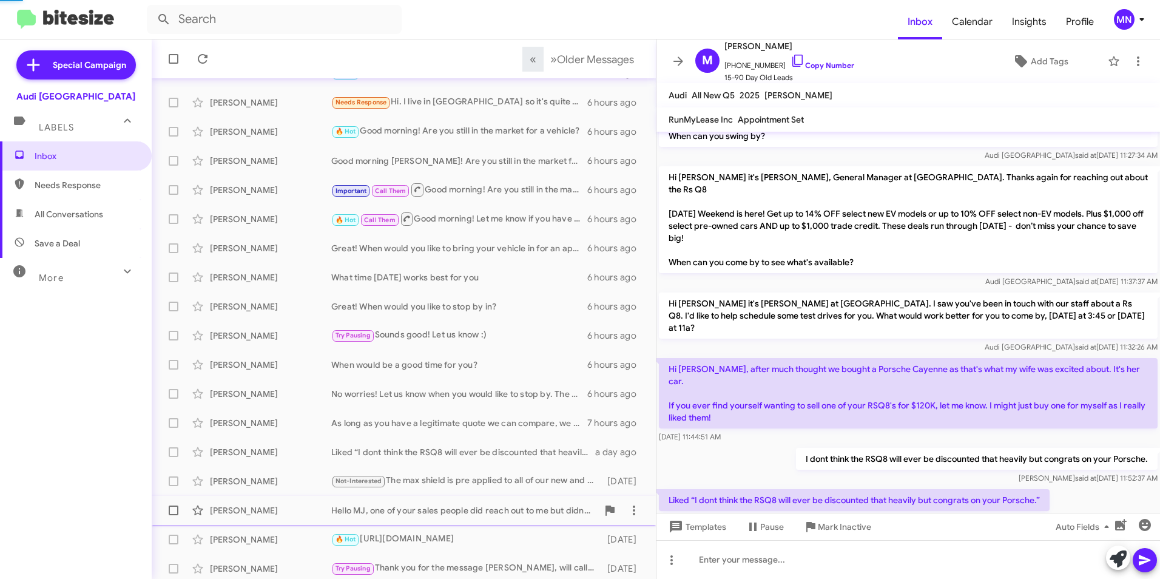
scroll to position [261, 0]
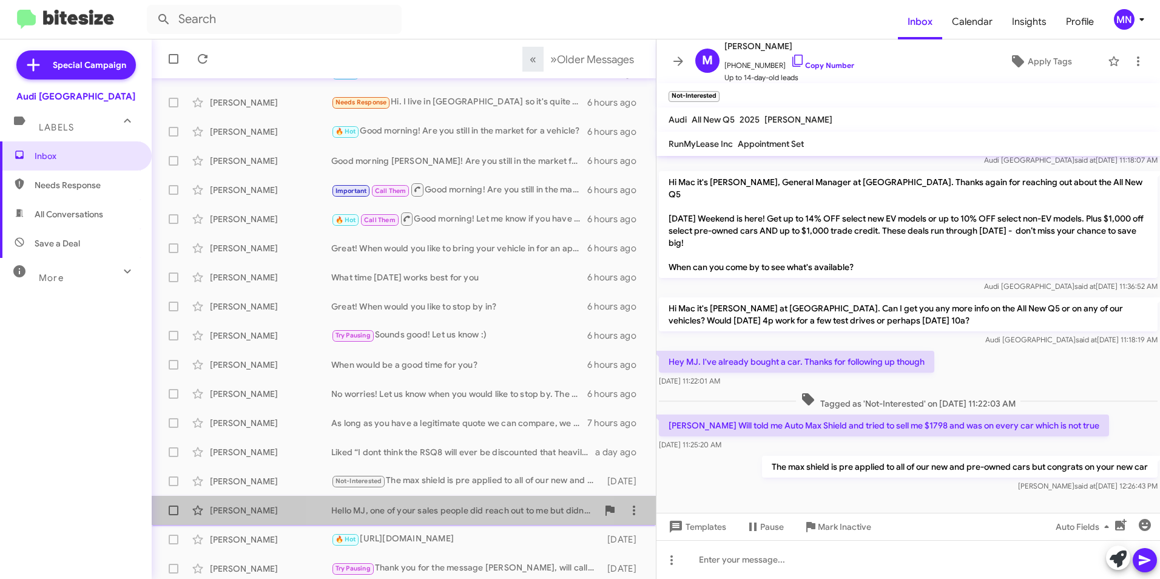
click at [445, 508] on div "Hello MJ, one of your sales people did reach out to me but didn't have the inte…" at bounding box center [464, 510] width 266 height 12
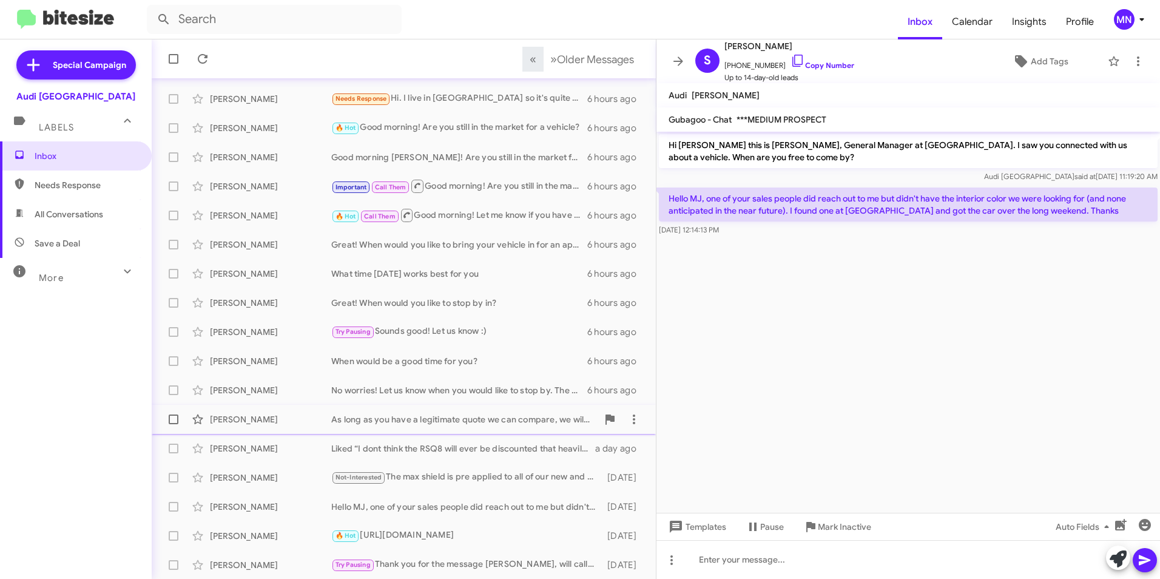
scroll to position [126, 0]
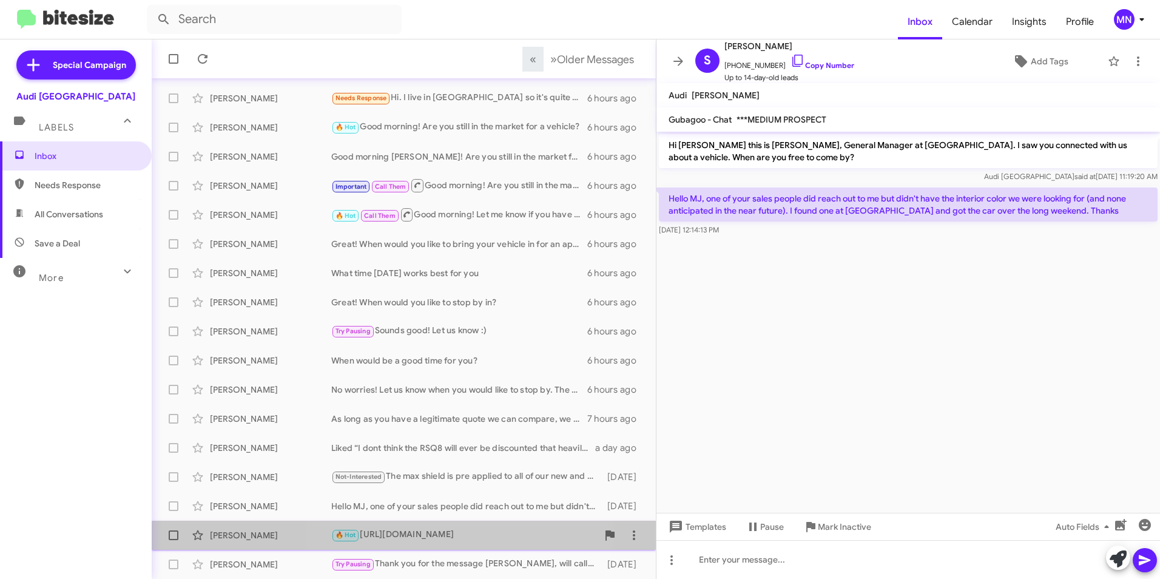
click at [463, 542] on div "🔥 Hot [URL][DOMAIN_NAME]" at bounding box center [464, 535] width 266 height 14
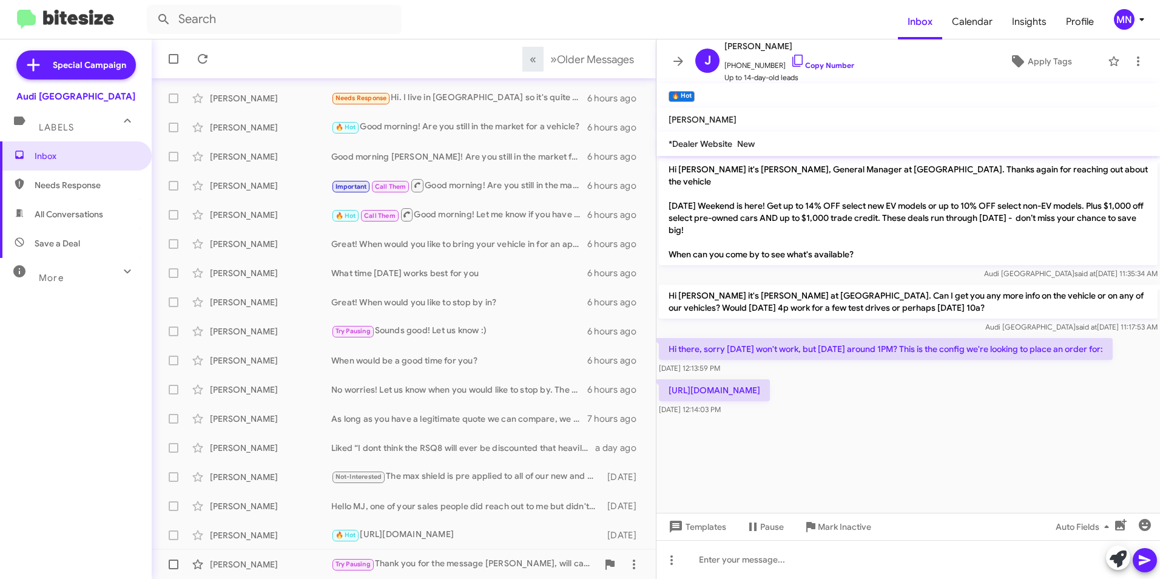
click at [496, 557] on div "Try Pausing Thank you for the message [PERSON_NAME], will call when we ready. B…" at bounding box center [464, 564] width 266 height 14
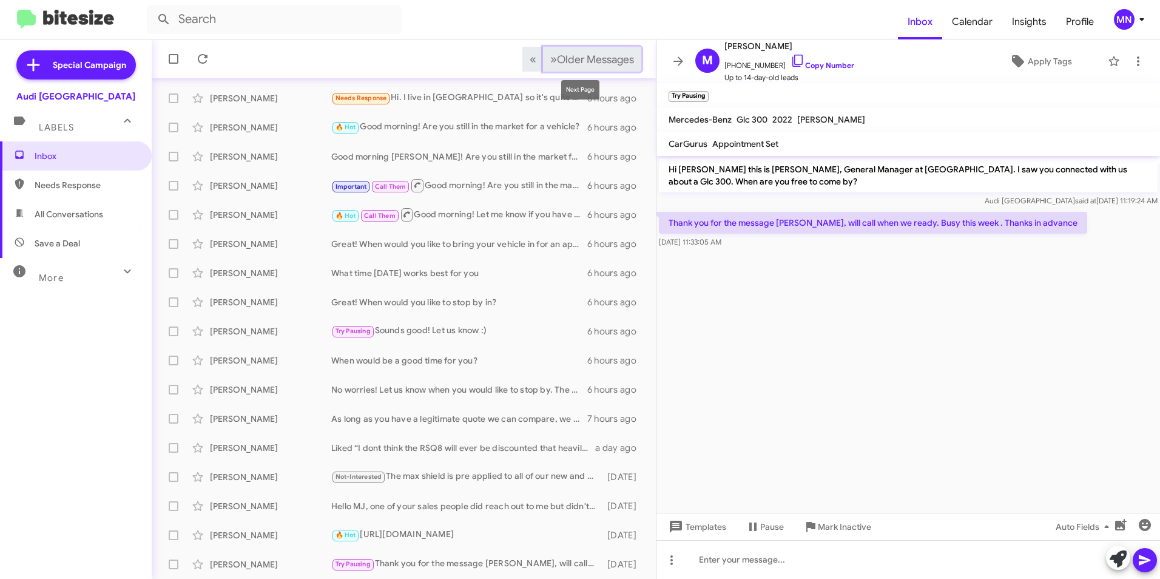
click at [599, 47] on button "» Next Older Messages" at bounding box center [592, 59] width 98 height 25
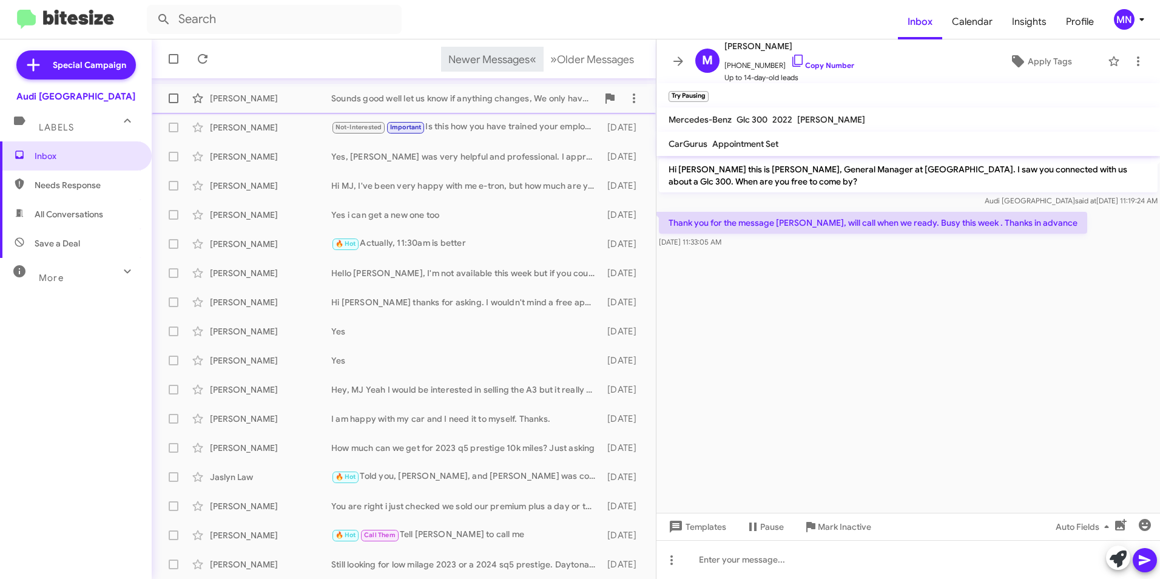
click at [489, 99] on div "Sounds good well let us know if anything changes, We only have a few weeks left…" at bounding box center [464, 98] width 266 height 12
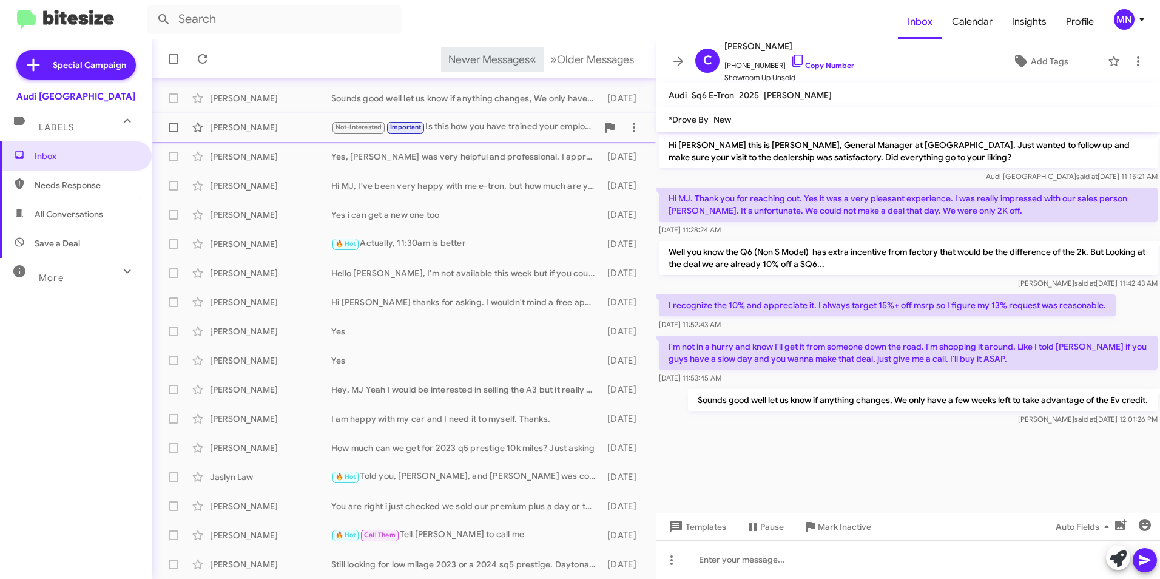
click at [505, 130] on div "Not-Interested Important Is this how you have trained your employees to treat c…" at bounding box center [464, 127] width 266 height 14
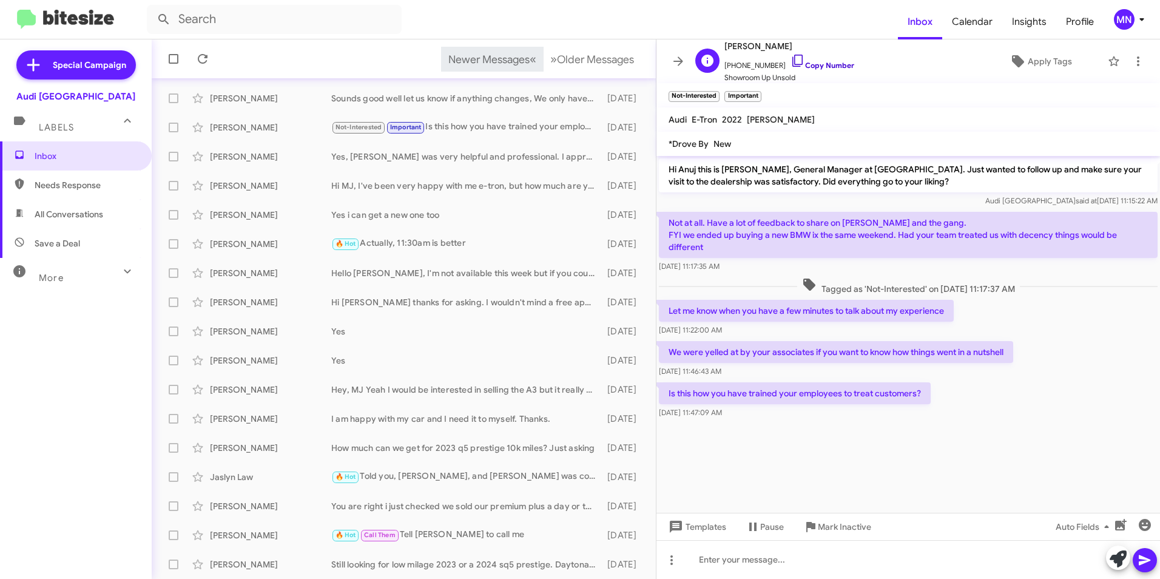
click at [790, 62] on icon at bounding box center [797, 60] width 15 height 15
click at [439, 156] on div "Yes, [PERSON_NAME] was very helpful and professional. I appreciated the time he…" at bounding box center [464, 156] width 266 height 12
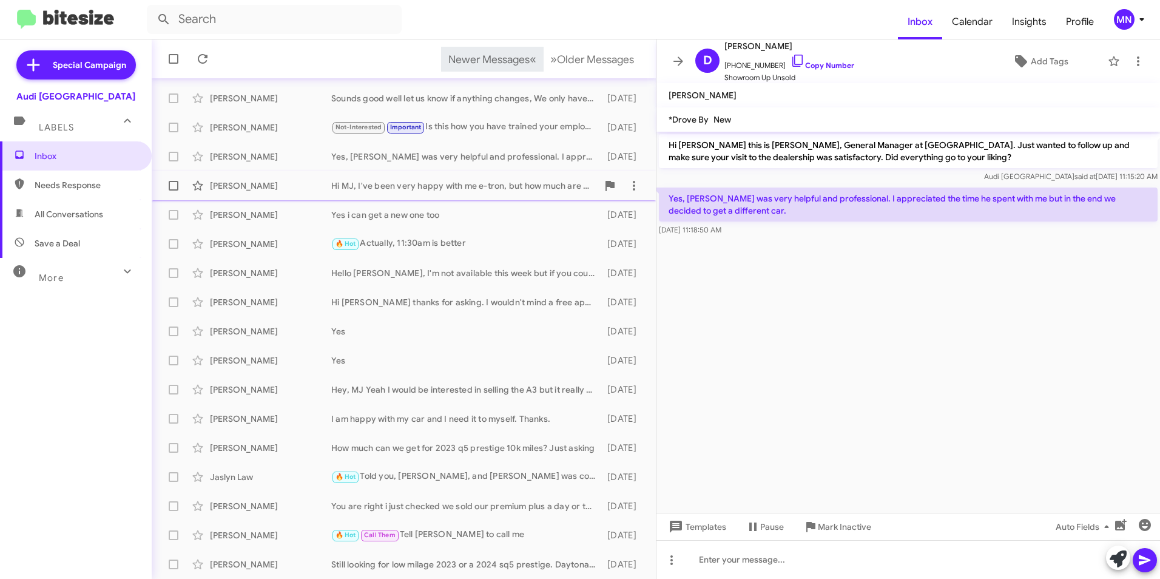
click at [461, 188] on div "Hi MJ, I've been very happy with me e-tron, but how much are you offering?" at bounding box center [464, 186] width 266 height 12
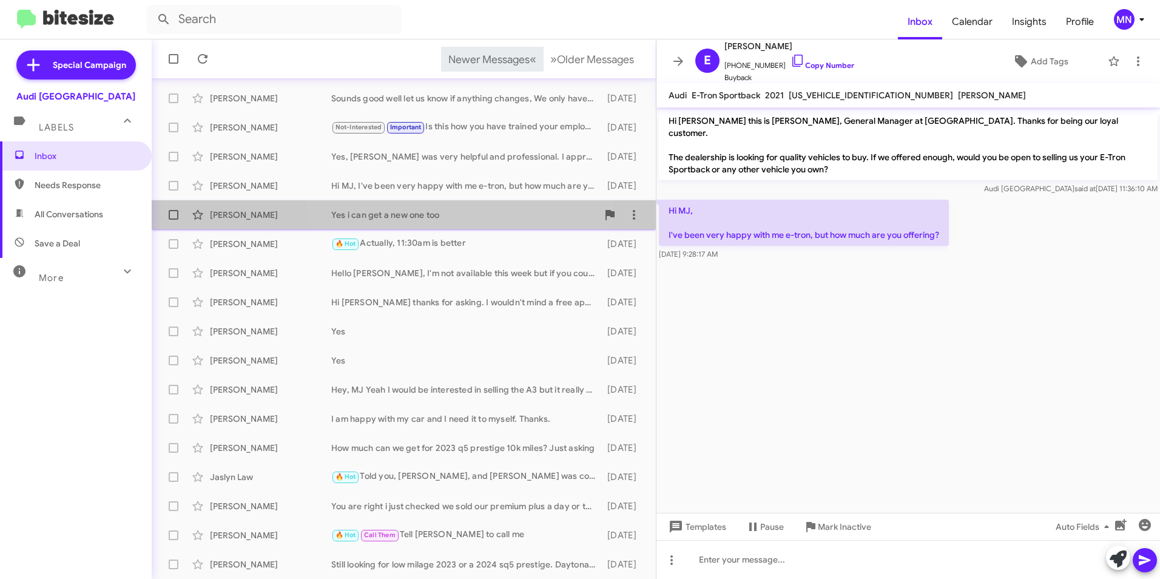
click at [471, 212] on div "Yes i can get a new one too" at bounding box center [464, 215] width 266 height 12
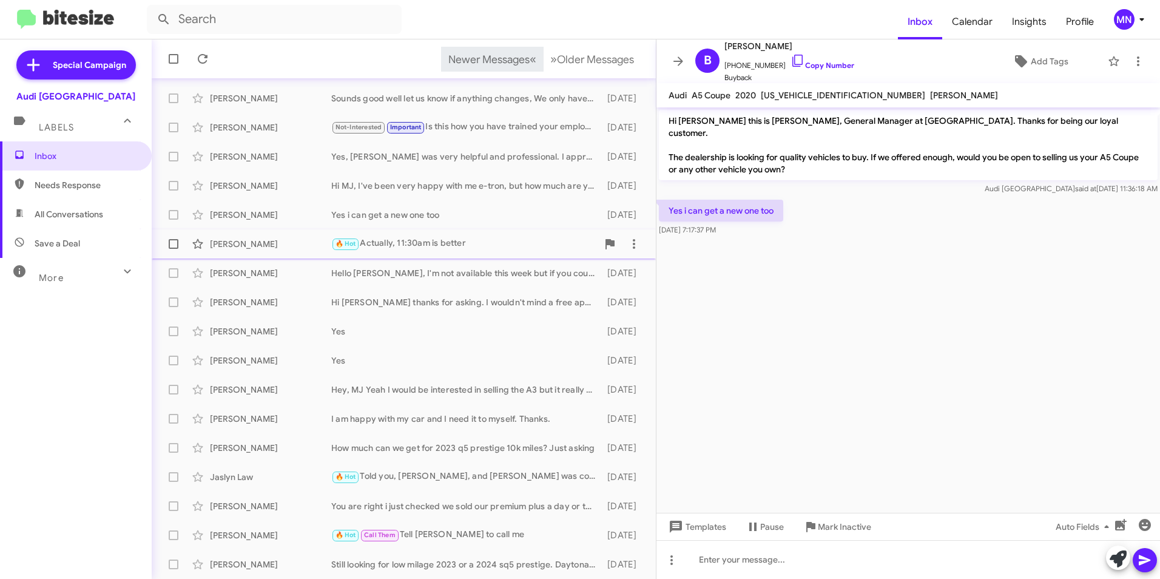
click at [486, 245] on div "🔥 Hot Actually, 11:30am is better" at bounding box center [464, 244] width 266 height 14
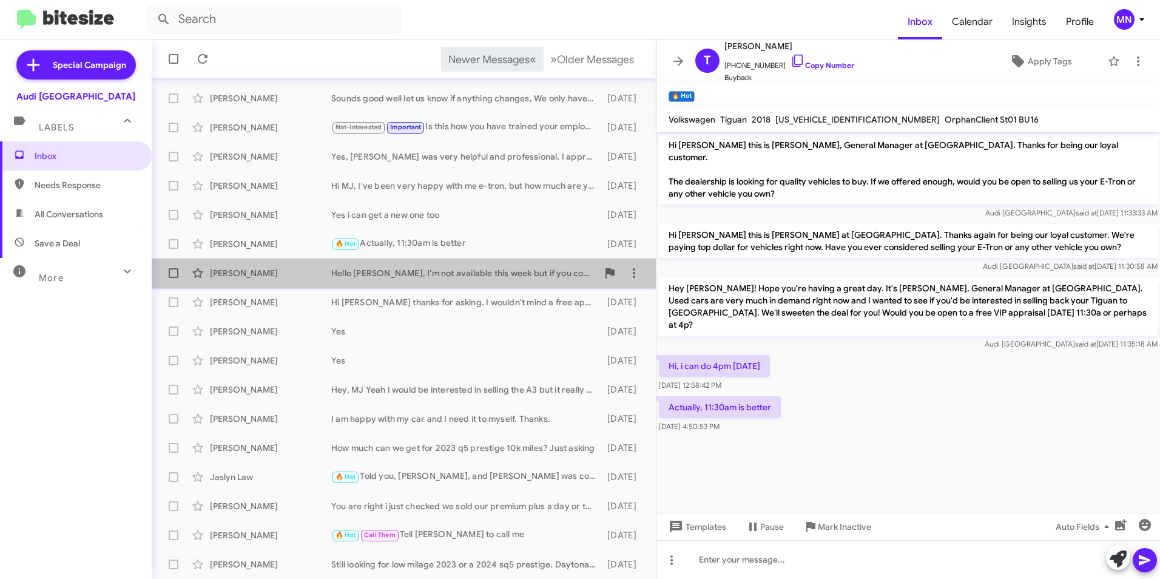
click at [488, 274] on div "Hello [PERSON_NAME], I'm not available this week but if you could forward me an…" at bounding box center [464, 273] width 266 height 12
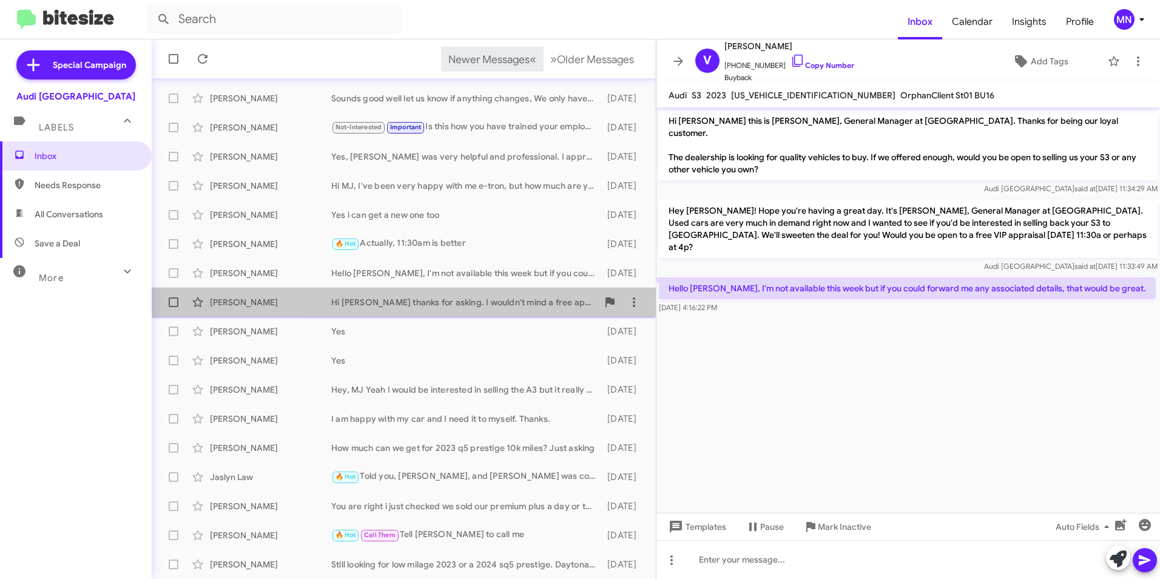
click at [485, 295] on div "[PERSON_NAME] Hi MJ thanks for asking. I wouldn't mind a free appraisal [DATE]" at bounding box center [403, 302] width 485 height 24
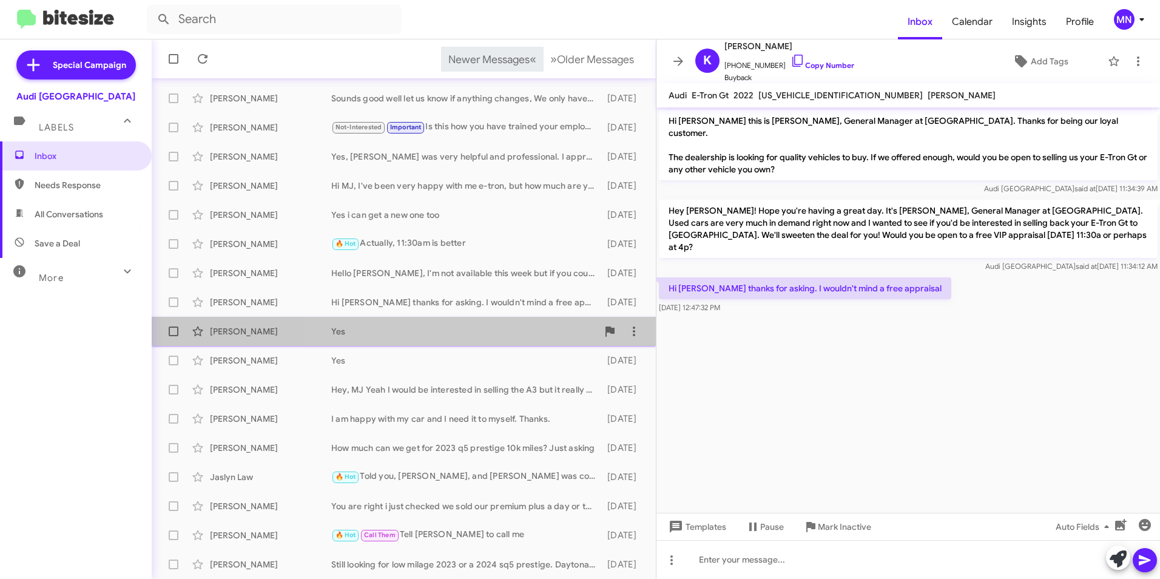
click at [484, 320] on div "[PERSON_NAME] Yes [DATE]" at bounding box center [403, 331] width 485 height 24
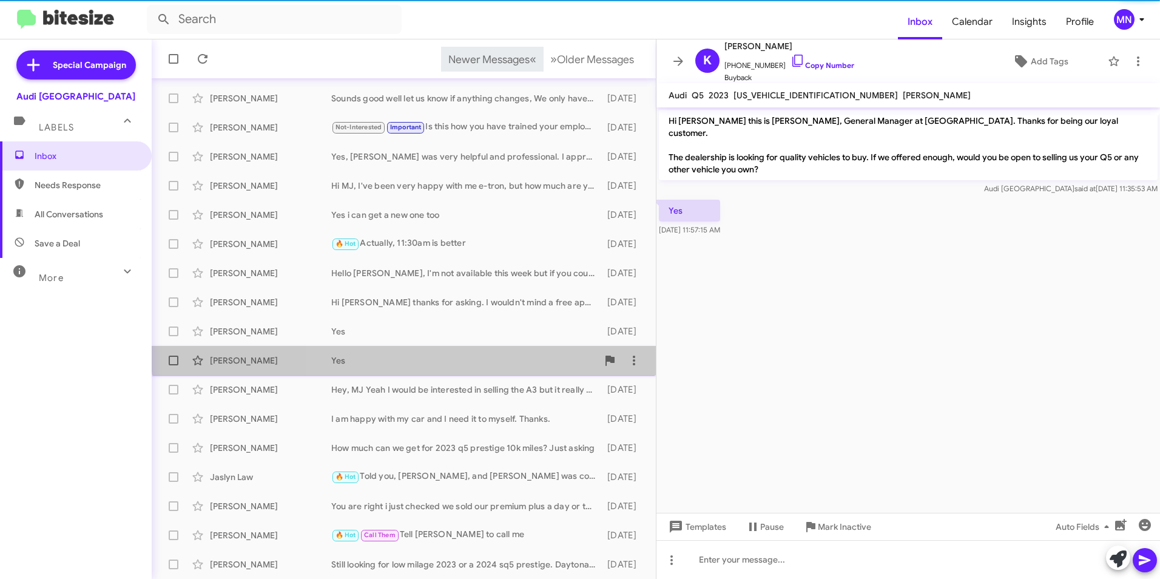
click at [482, 352] on div "[PERSON_NAME] Yes [DATE]" at bounding box center [403, 360] width 485 height 24
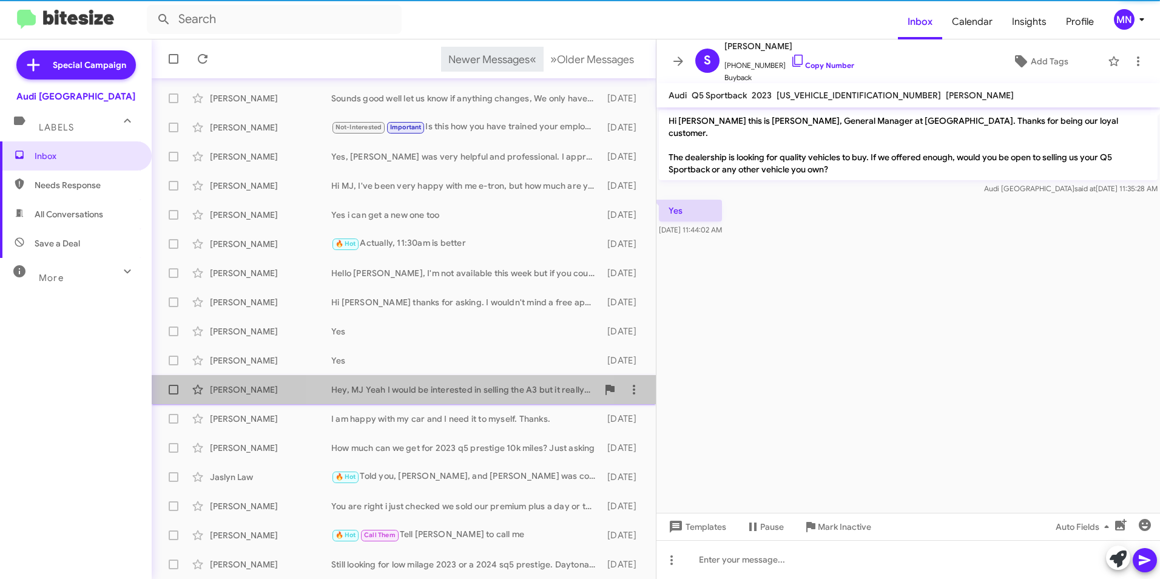
click at [474, 389] on div "Hey, MJ Yeah I would be interested in selling the A3 but it really depends on t…" at bounding box center [464, 389] width 266 height 12
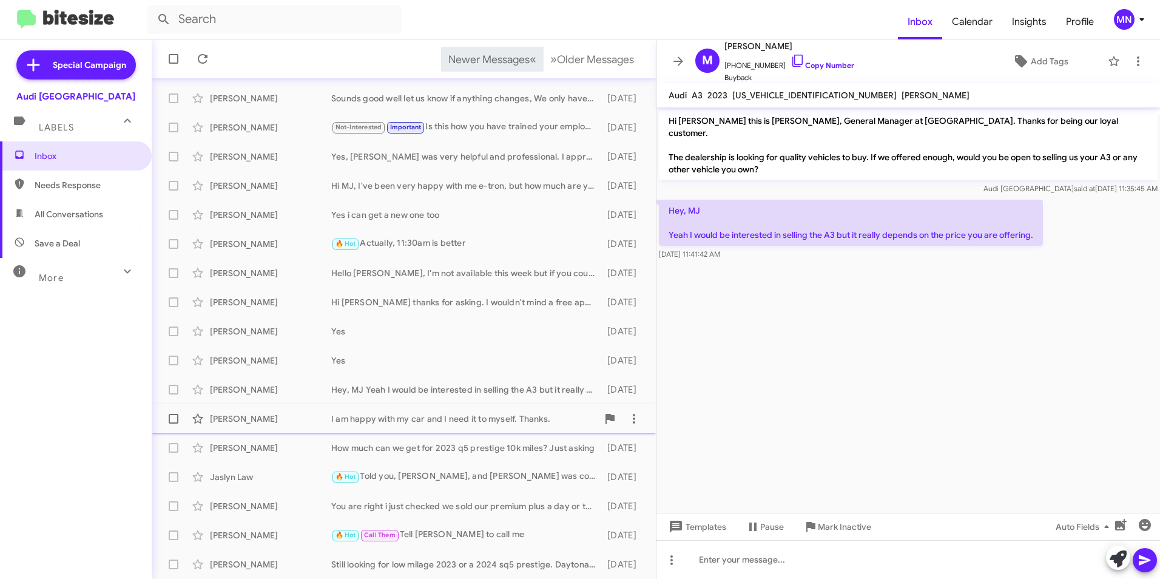
click at [473, 418] on div "I am happy with my car and I need it to myself. Thanks." at bounding box center [464, 418] width 266 height 12
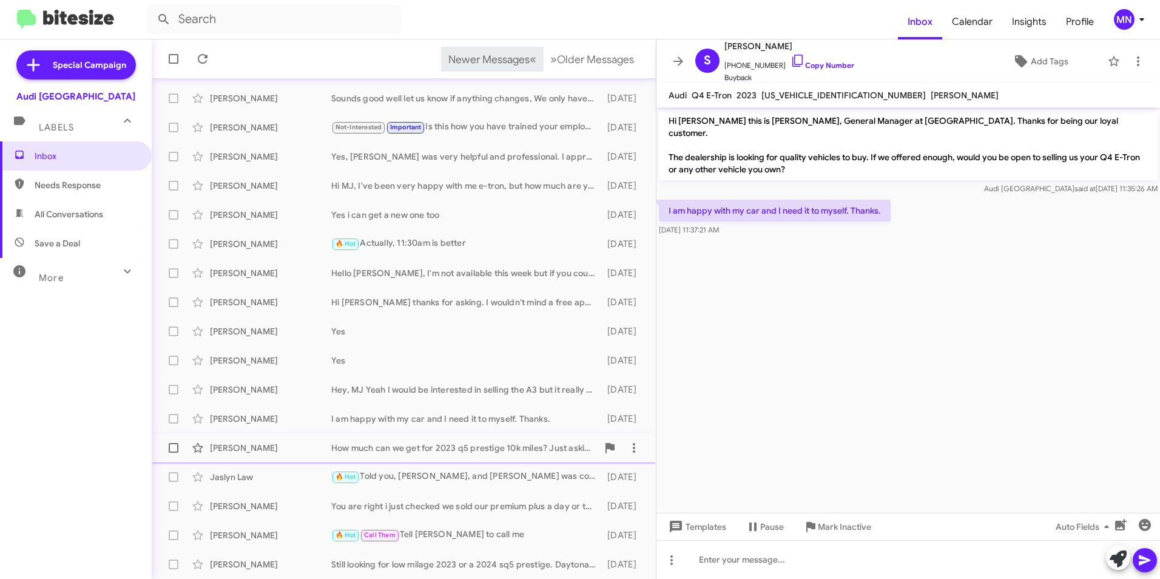
click at [506, 446] on div "How much can we get for 2023 q5 prestige 10k miles? Just asking" at bounding box center [464, 448] width 266 height 12
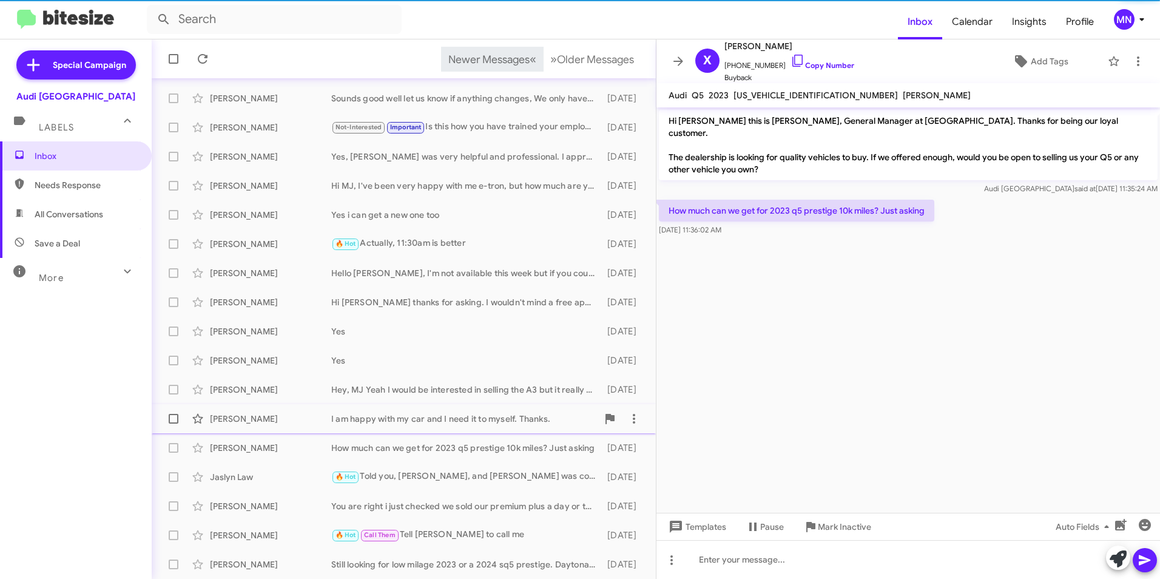
click at [507, 417] on div "I am happy with my car and I need it to myself. Thanks." at bounding box center [464, 418] width 266 height 12
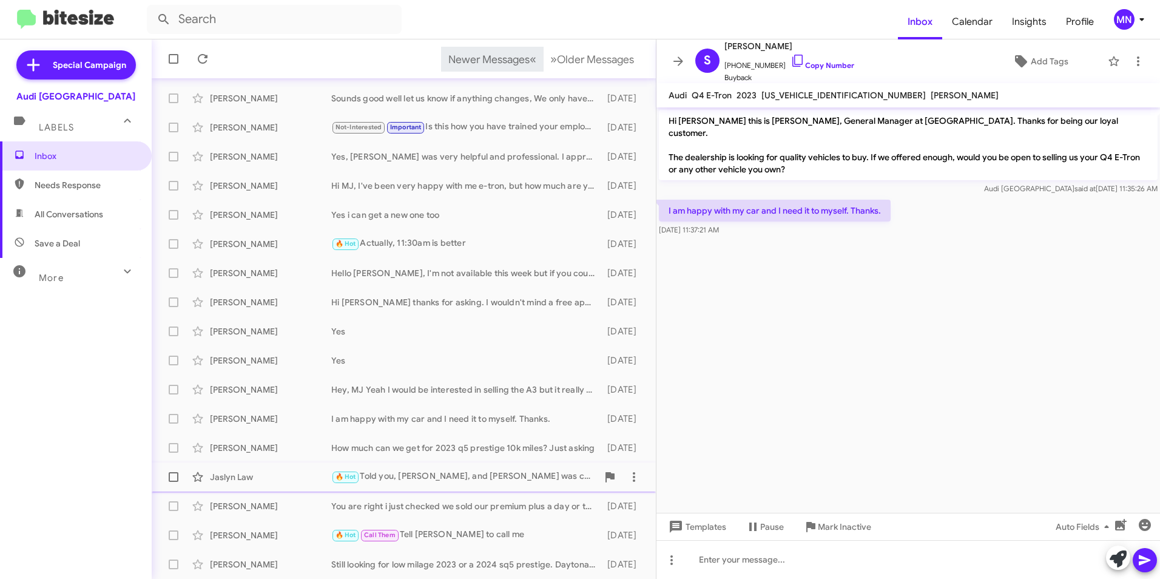
click at [500, 465] on div "Jaslyn Law 🔥 Hot Told you, [PERSON_NAME], and [PERSON_NAME] was coming in [DATE…" at bounding box center [403, 477] width 485 height 24
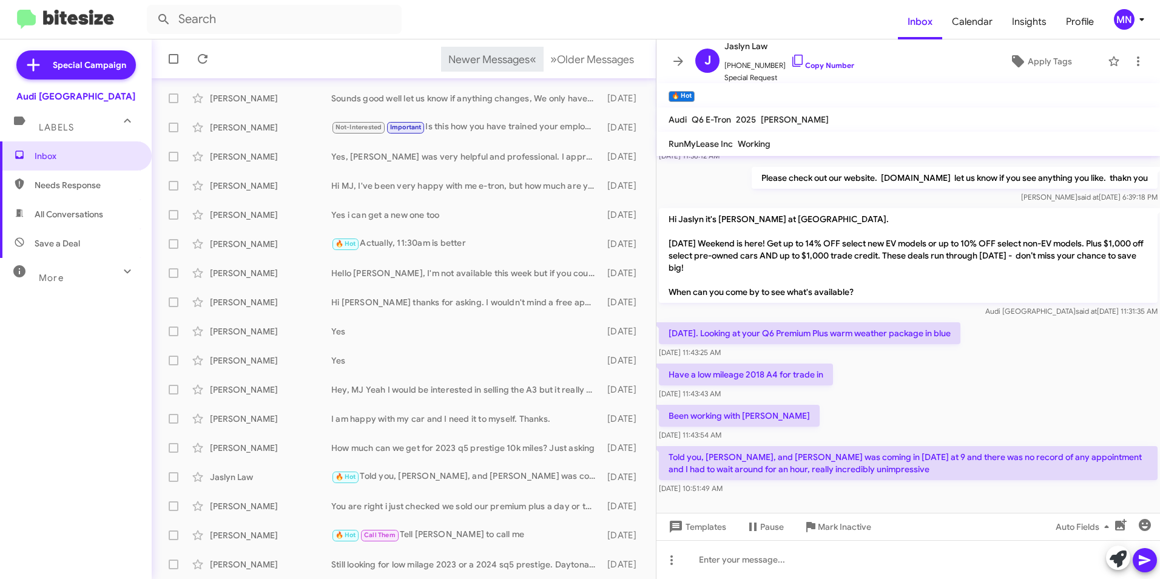
scroll to position [119, 0]
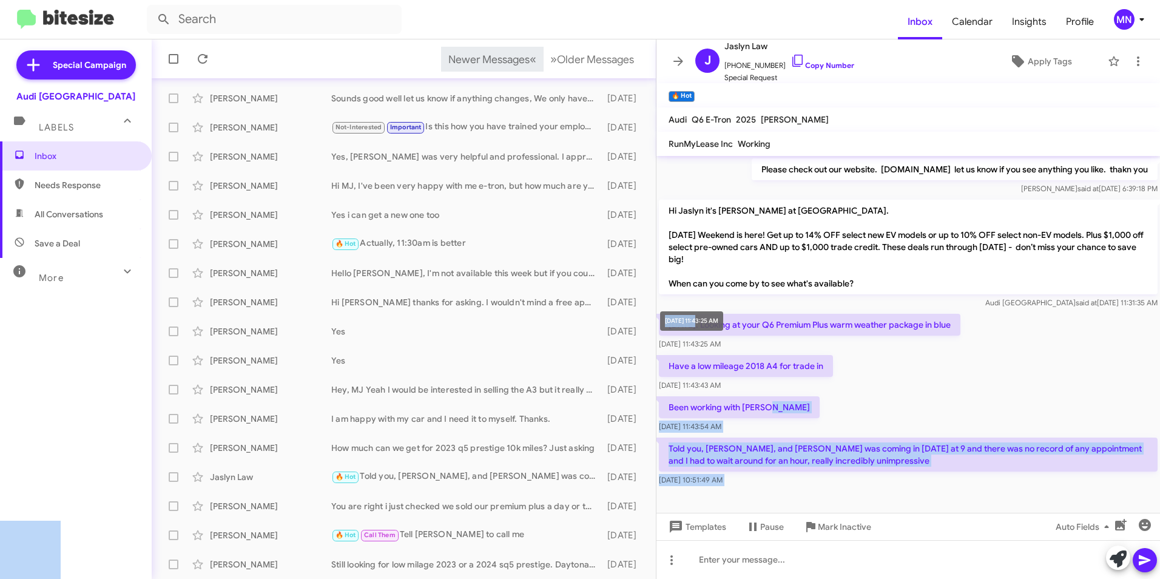
drag, startPoint x: 828, startPoint y: 406, endPoint x: 700, endPoint y: 323, distance: 152.6
click at [700, 323] on body "Inbox Calendar Insights Profile MN Special Campaign Audi Palo Alto Labels Inbox…" at bounding box center [580, 289] width 1160 height 579
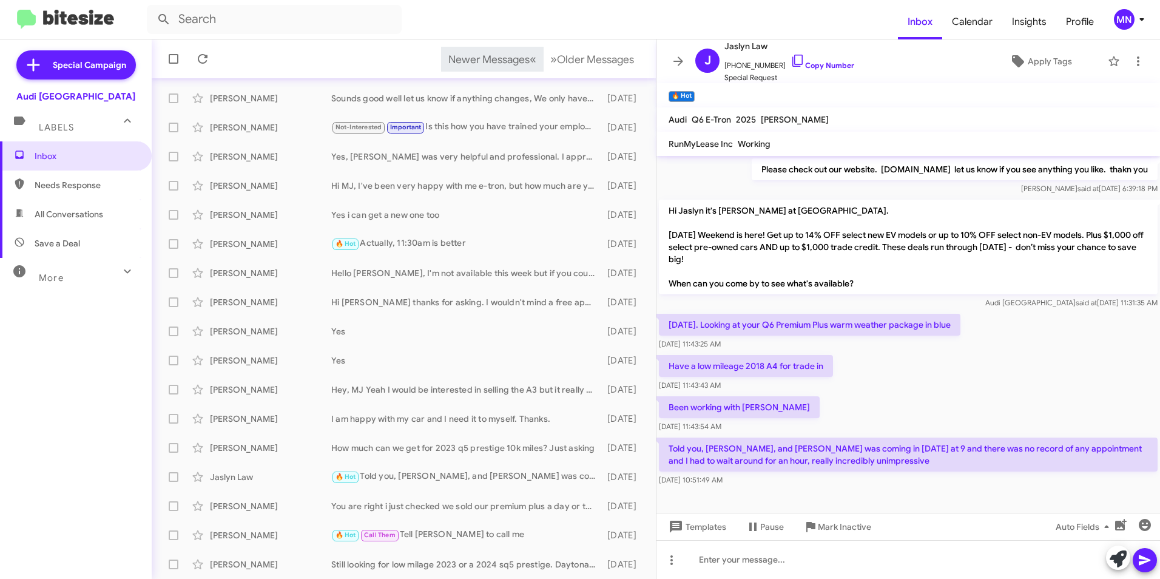
drag, startPoint x: 700, startPoint y: 323, endPoint x: 877, endPoint y: 369, distance: 183.2
click at [882, 366] on div "Have a low mileage 2018 A4 for trade in [DATE] 11:43:43 AM" at bounding box center [907, 372] width 503 height 41
